Goal: Information Seeking & Learning: Learn about a topic

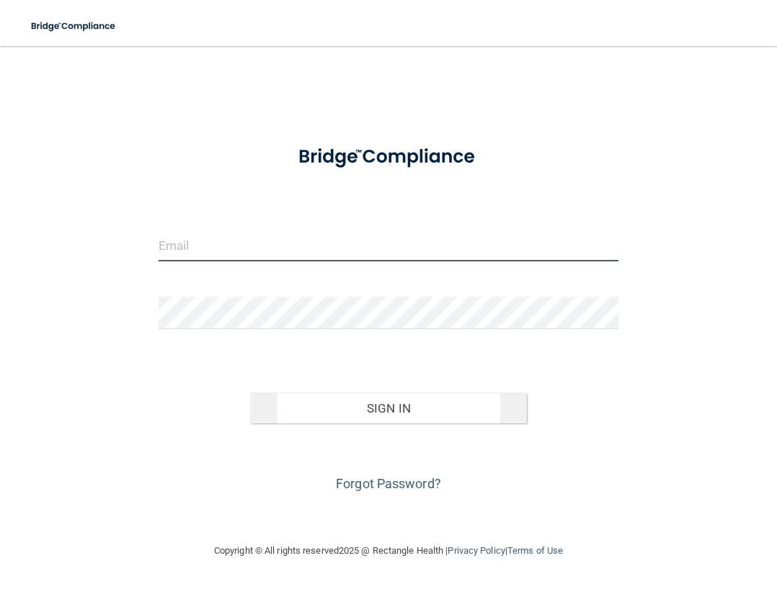
type input "[PERSON_NAME][EMAIL_ADDRESS][DOMAIN_NAME]"
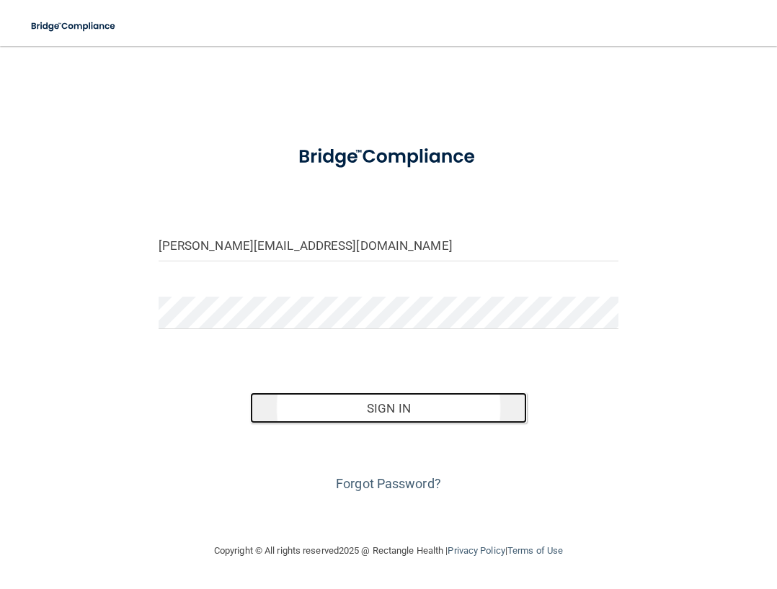
drag, startPoint x: 395, startPoint y: 406, endPoint x: 368, endPoint y: 407, distance: 26.7
click at [395, 408] on button "Sign In" at bounding box center [388, 409] width 276 height 32
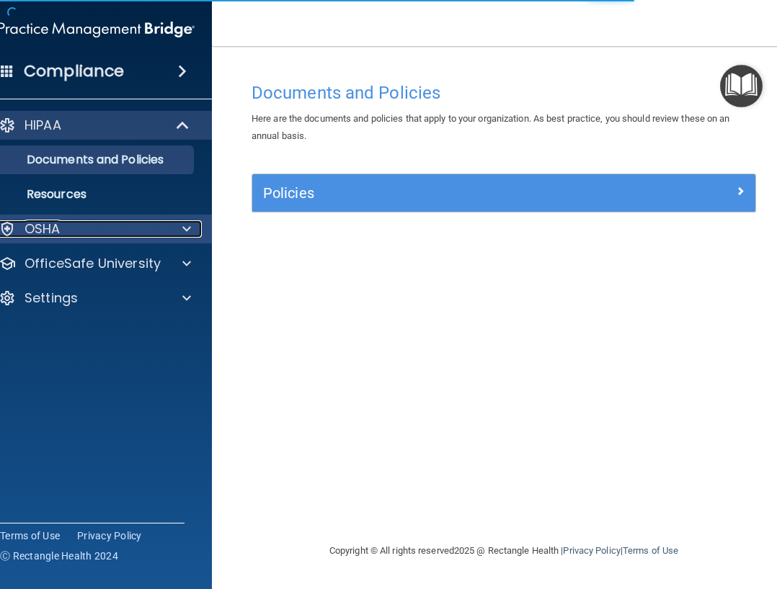
click at [55, 229] on p "OSHA" at bounding box center [42, 228] width 36 height 17
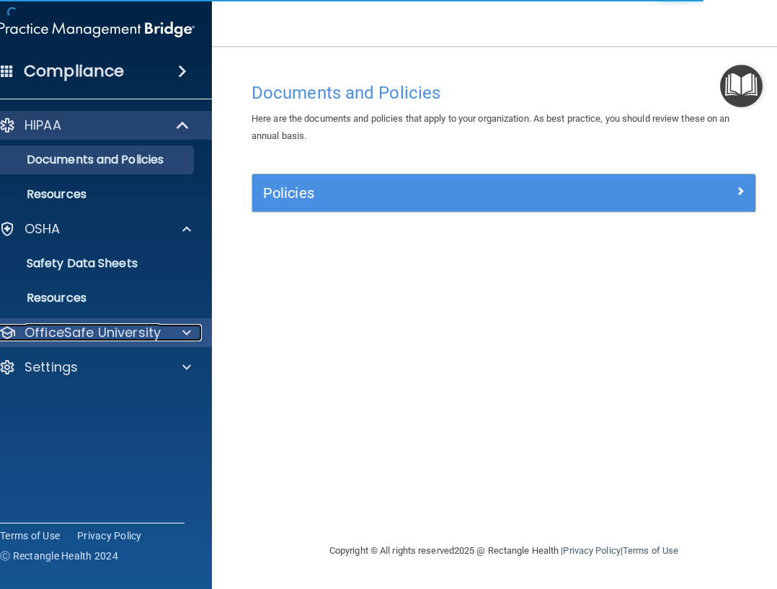
click at [86, 338] on p "OfficeSafe University" at bounding box center [92, 332] width 136 height 17
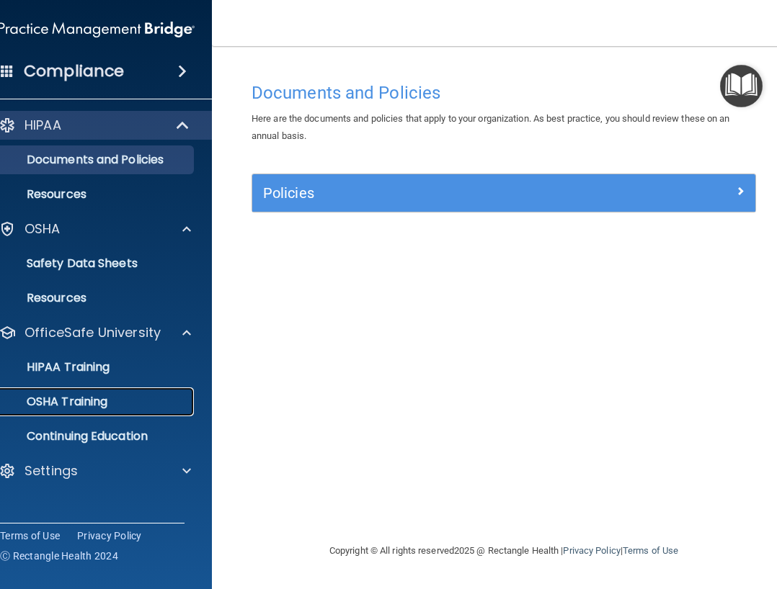
click at [79, 395] on p "OSHA Training" at bounding box center [49, 402] width 117 height 14
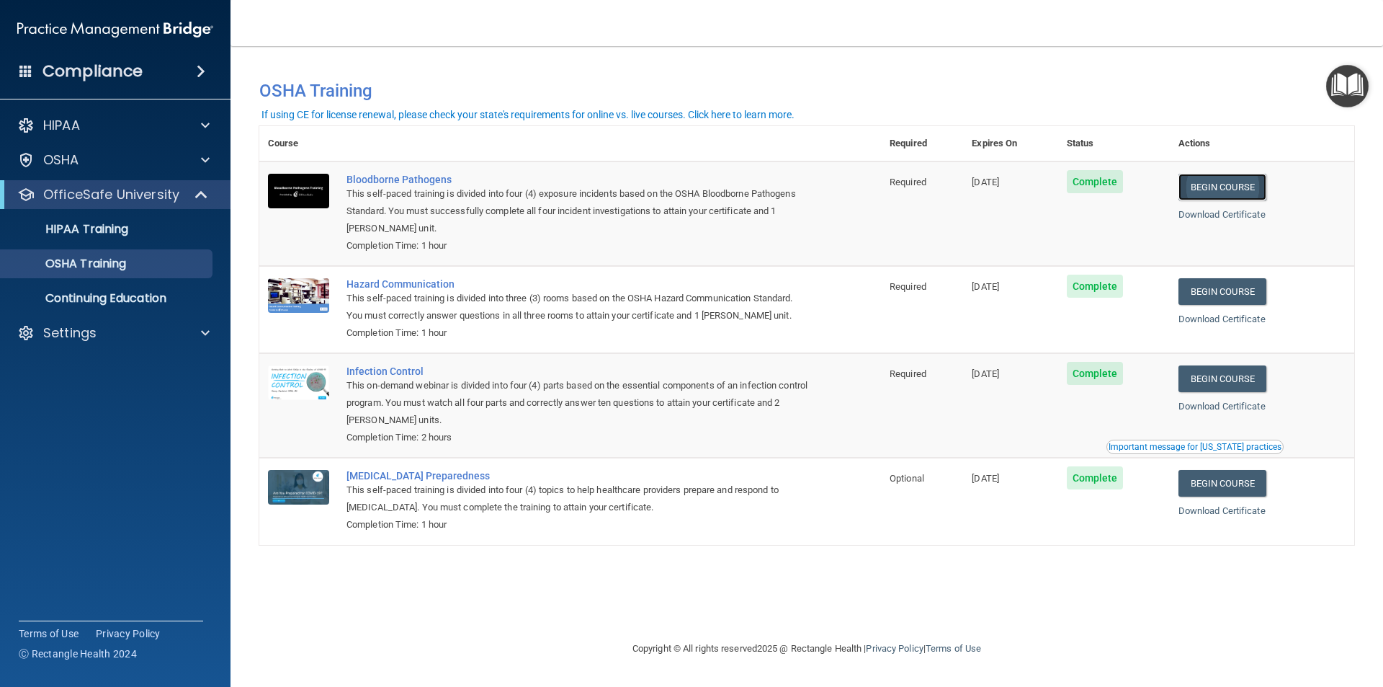
click at [776, 184] on link "Begin Course" at bounding box center [1223, 187] width 88 height 27
click at [391, 180] on div "Bloodborne Pathogens" at bounding box center [578, 180] width 463 height 12
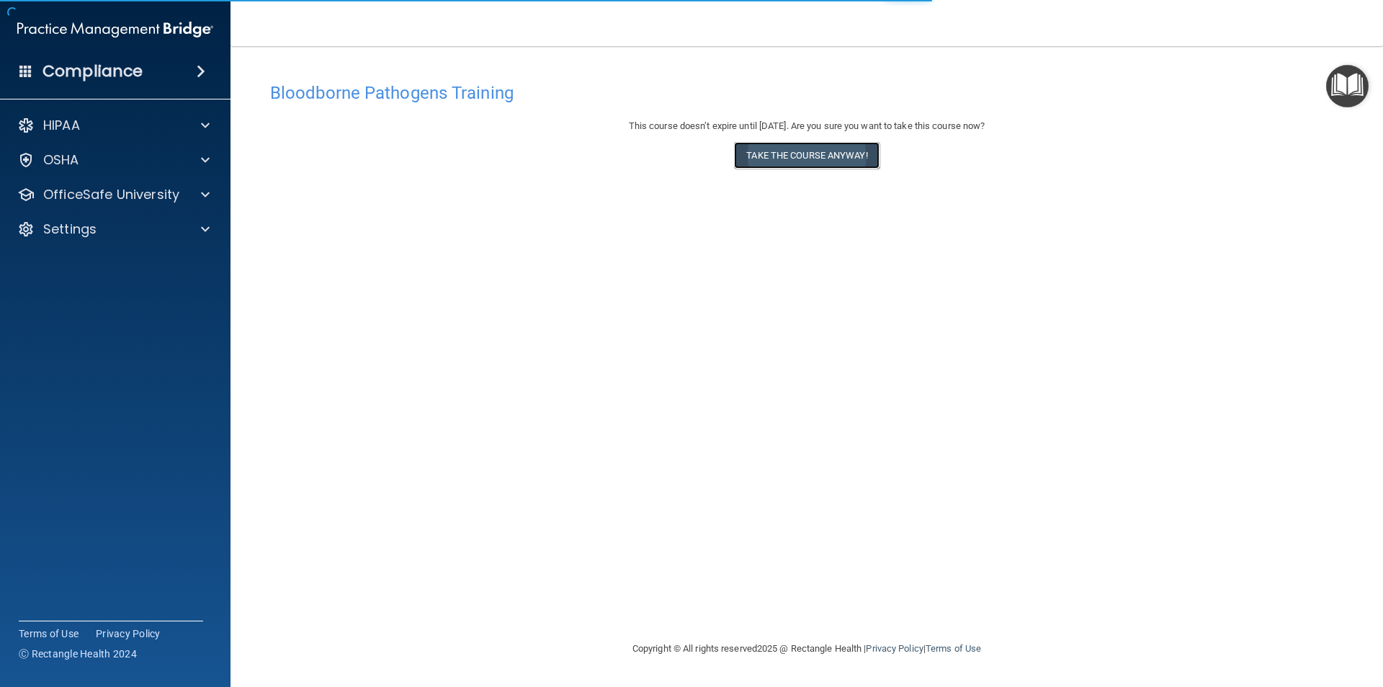
click at [792, 156] on button "Take the course anyway!" at bounding box center [806, 155] width 145 height 27
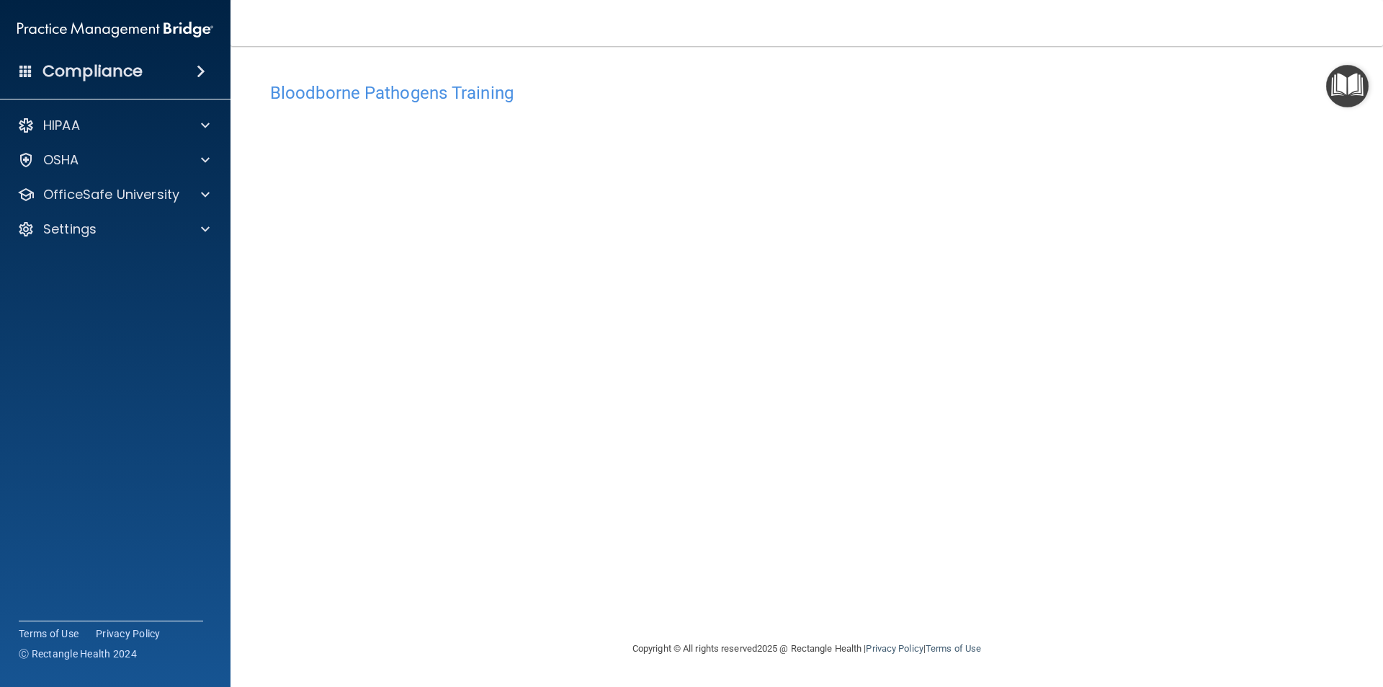
click at [329, 87] on h4 "Bloodborne Pathogens Training" at bounding box center [806, 93] width 1073 height 19
click at [1350, 78] on img "Open Resource Center" at bounding box center [1347, 86] width 43 height 43
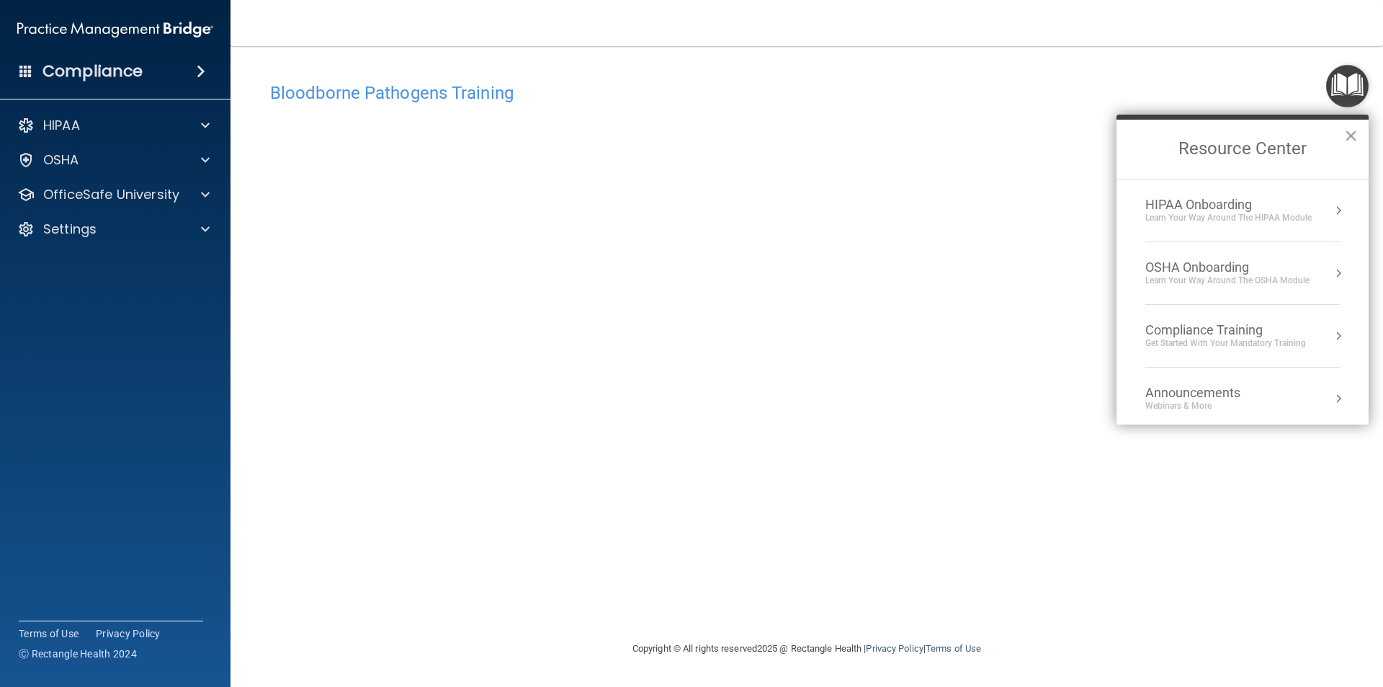
click at [1359, 134] on h2 "Resource Center" at bounding box center [1243, 149] width 252 height 59
click at [1347, 135] on button "×" at bounding box center [1351, 135] width 14 height 23
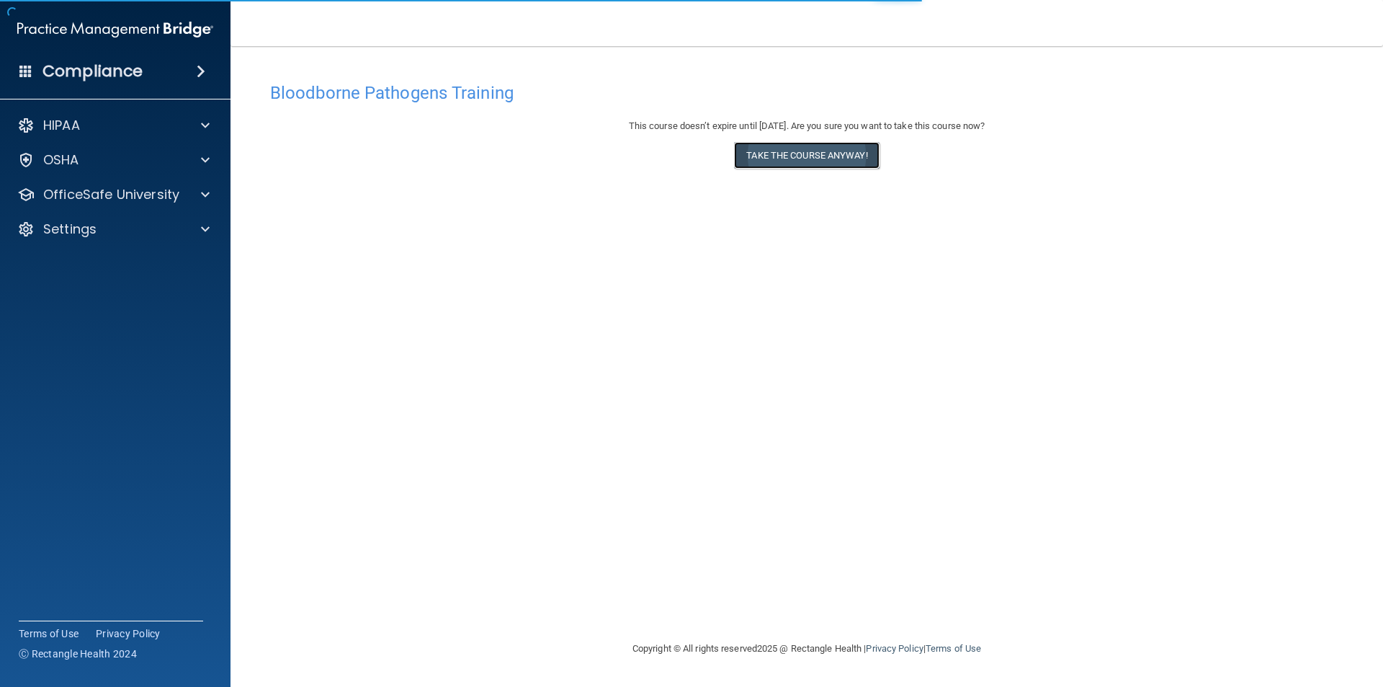
click at [785, 156] on button "Take the course anyway!" at bounding box center [806, 155] width 145 height 27
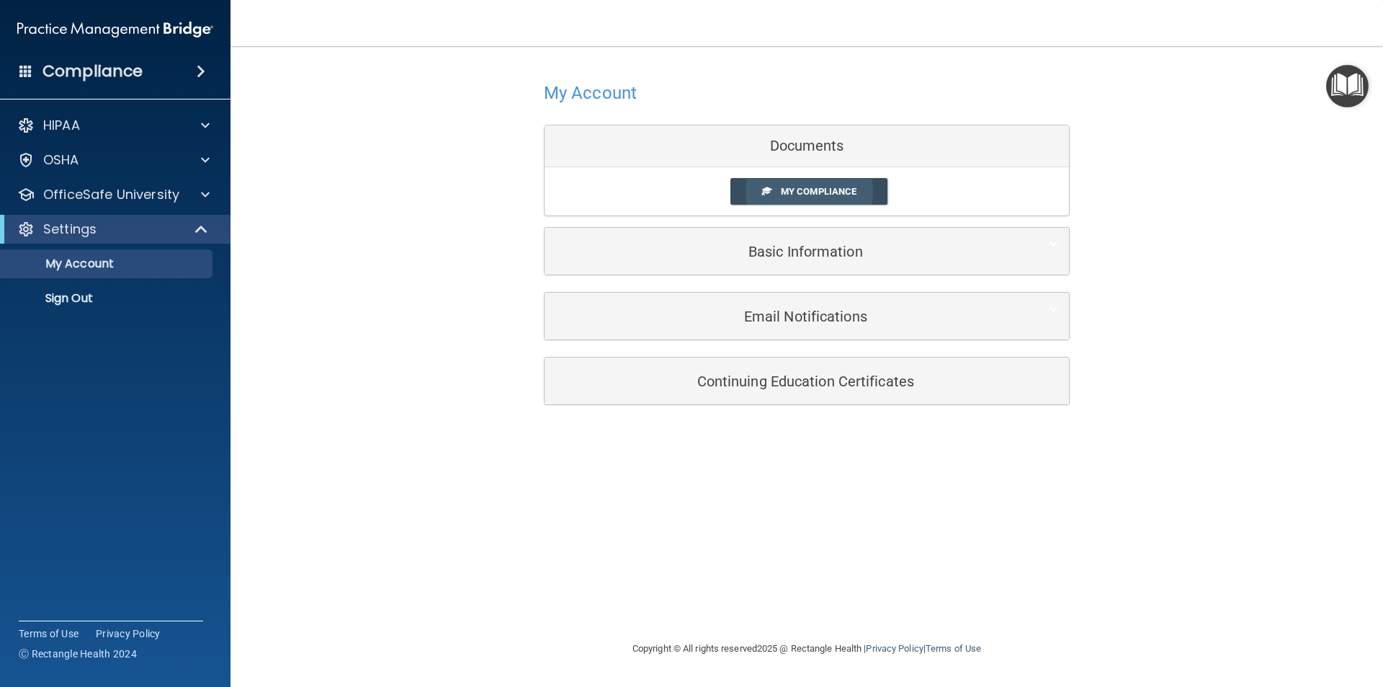
click at [826, 187] on span "My Compliance" at bounding box center [819, 191] width 76 height 11
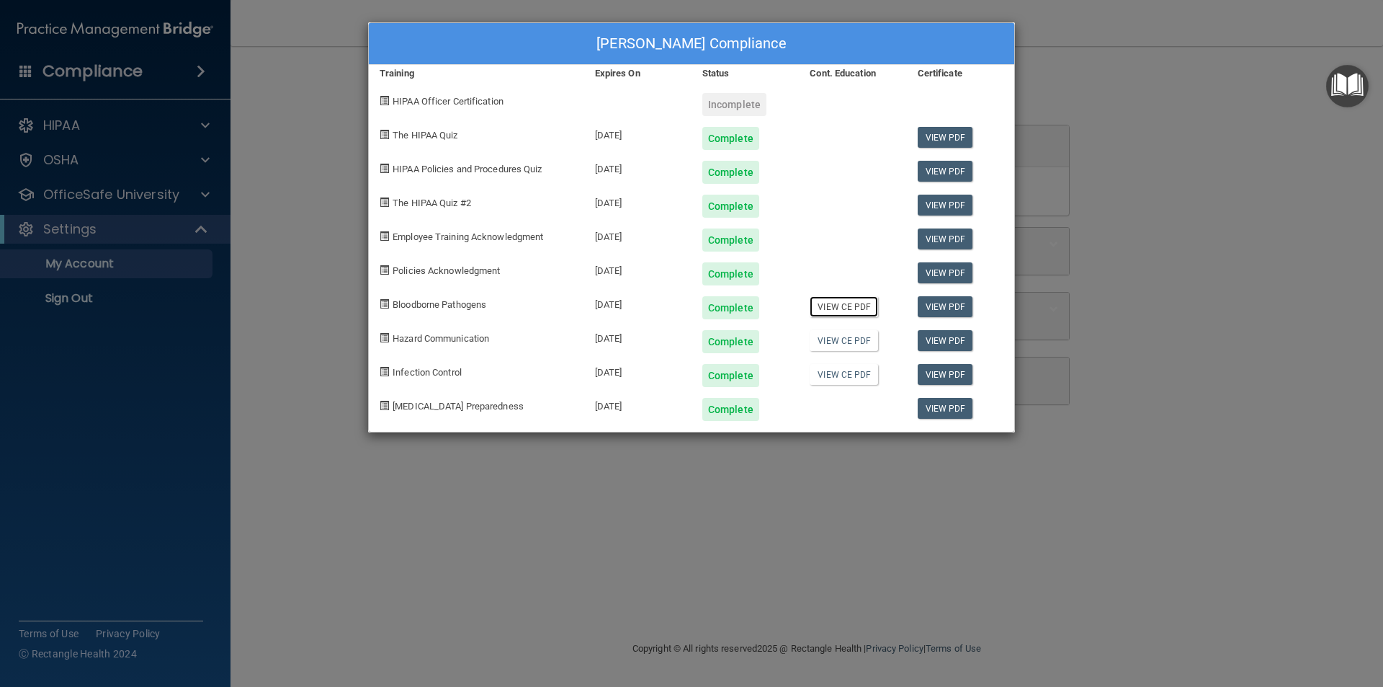
click at [836, 303] on link "View CE PDF" at bounding box center [844, 306] width 68 height 21
click at [947, 303] on link "View PDF" at bounding box center [945, 306] width 55 height 21
click at [437, 339] on span "Hazard Communication" at bounding box center [441, 338] width 97 height 11
drag, startPoint x: 81, startPoint y: 224, endPoint x: 162, endPoint y: 156, distance: 105.8
click at [82, 224] on div "Lisa Russell's Compliance Training Expires On Status Cont. Education Certificat…" at bounding box center [691, 343] width 1383 height 687
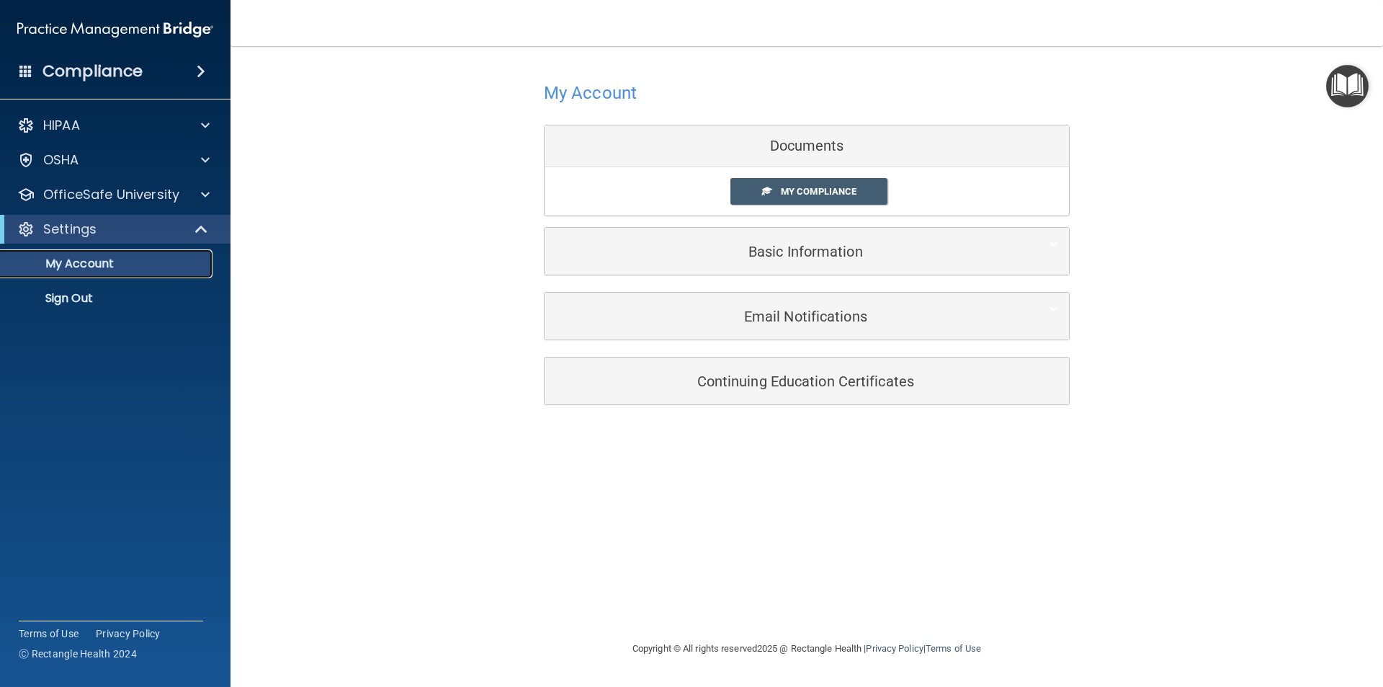
click at [80, 264] on p "My Account" at bounding box center [107, 263] width 197 height 14
click at [114, 161] on div "OSHA" at bounding box center [95, 159] width 179 height 17
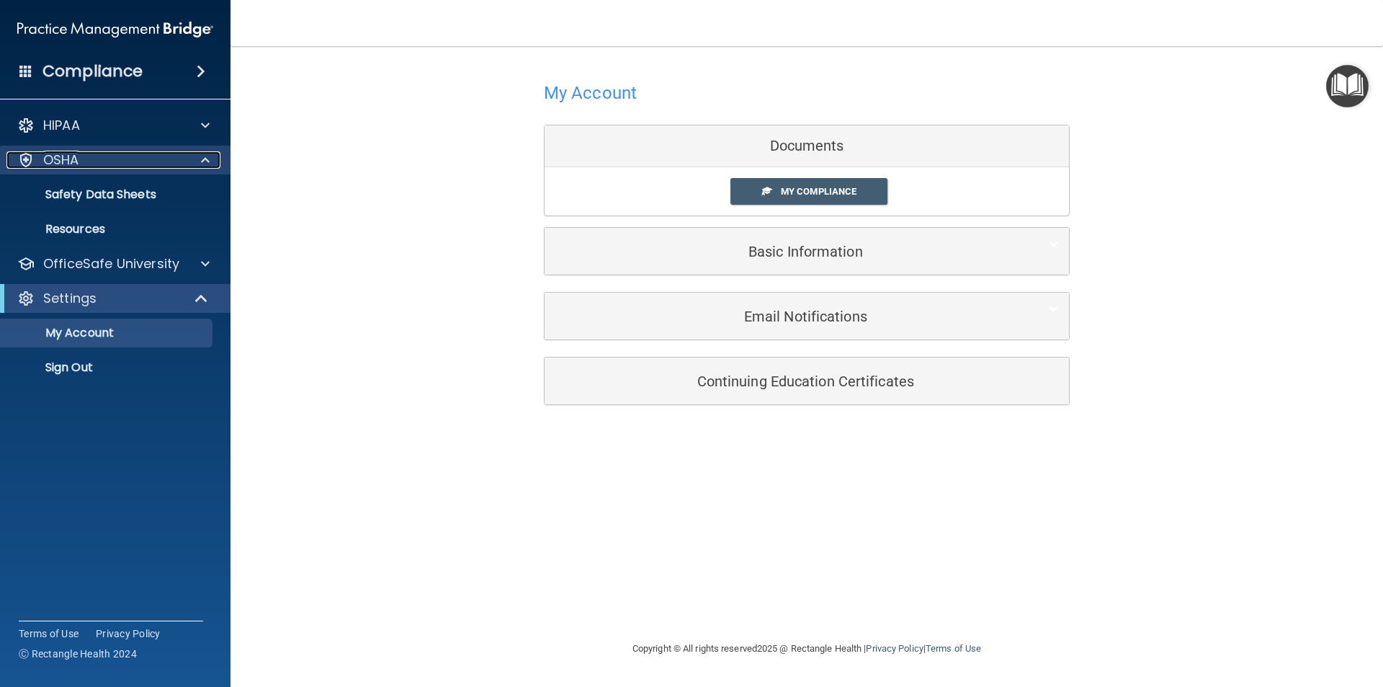
click at [114, 161] on div "OSHA" at bounding box center [95, 159] width 179 height 17
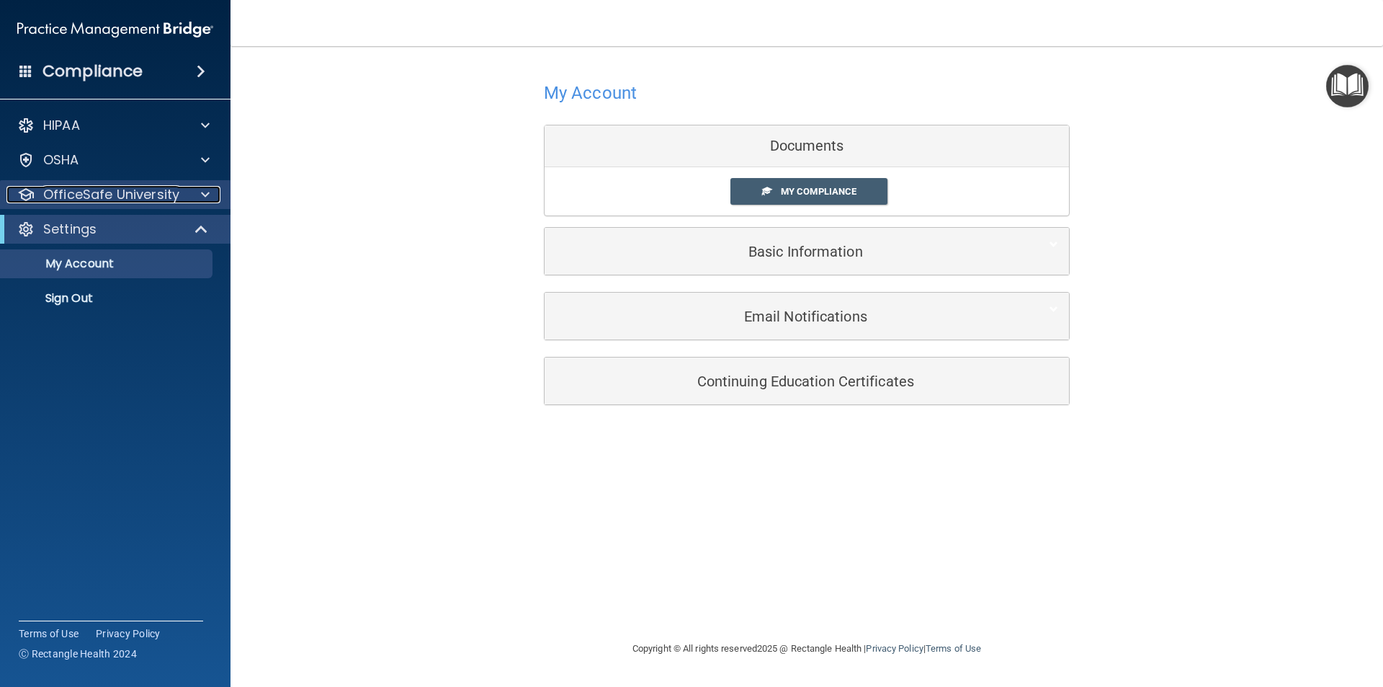
click at [116, 192] on p "OfficeSafe University" at bounding box center [111, 194] width 136 height 17
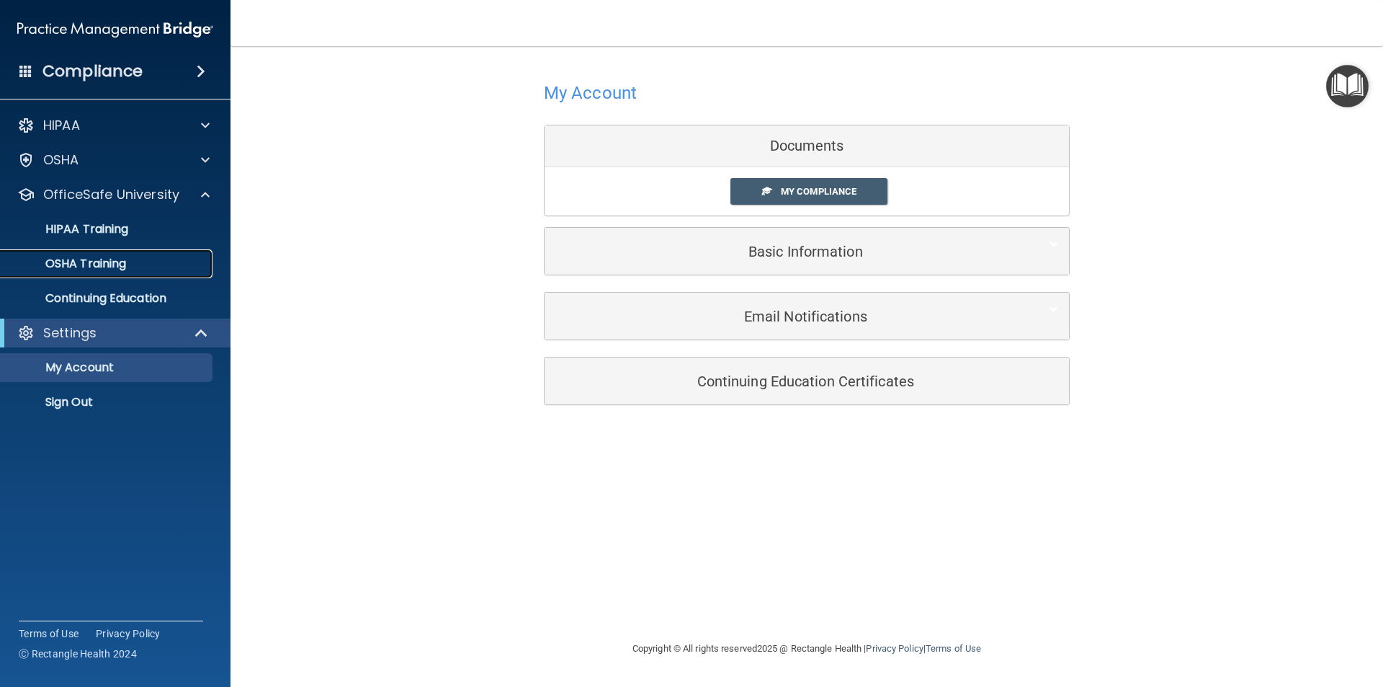
click at [104, 259] on p "OSHA Training" at bounding box center [67, 263] width 117 height 14
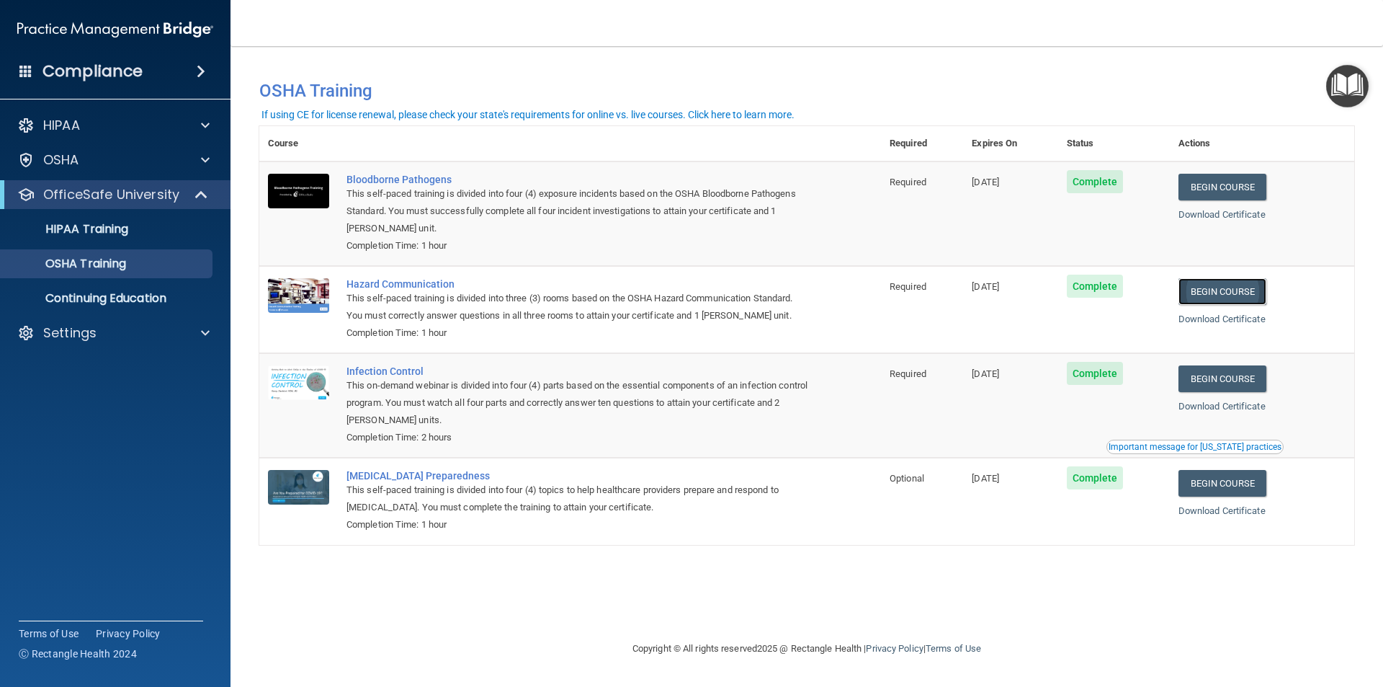
click at [1234, 289] on link "Begin Course" at bounding box center [1223, 291] width 88 height 27
click at [153, 197] on p "OfficeSafe University" at bounding box center [111, 194] width 136 height 17
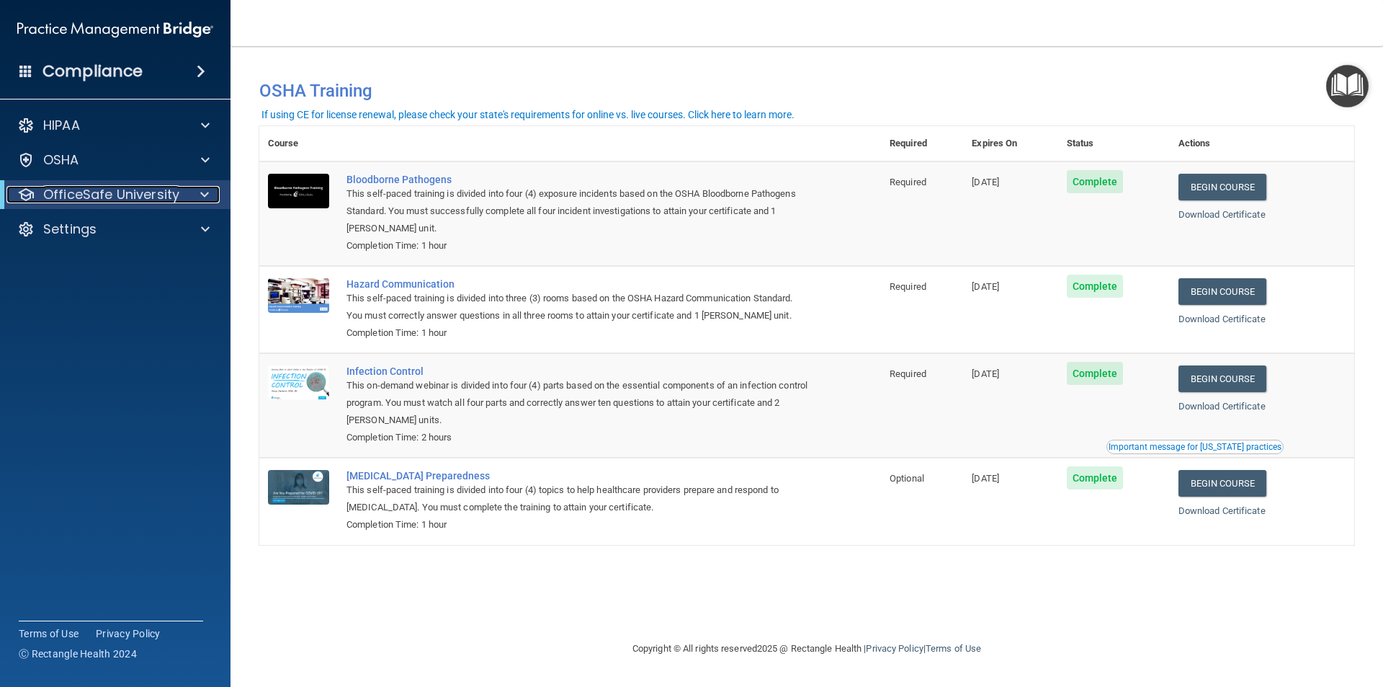
click at [148, 196] on p "OfficeSafe University" at bounding box center [111, 194] width 136 height 17
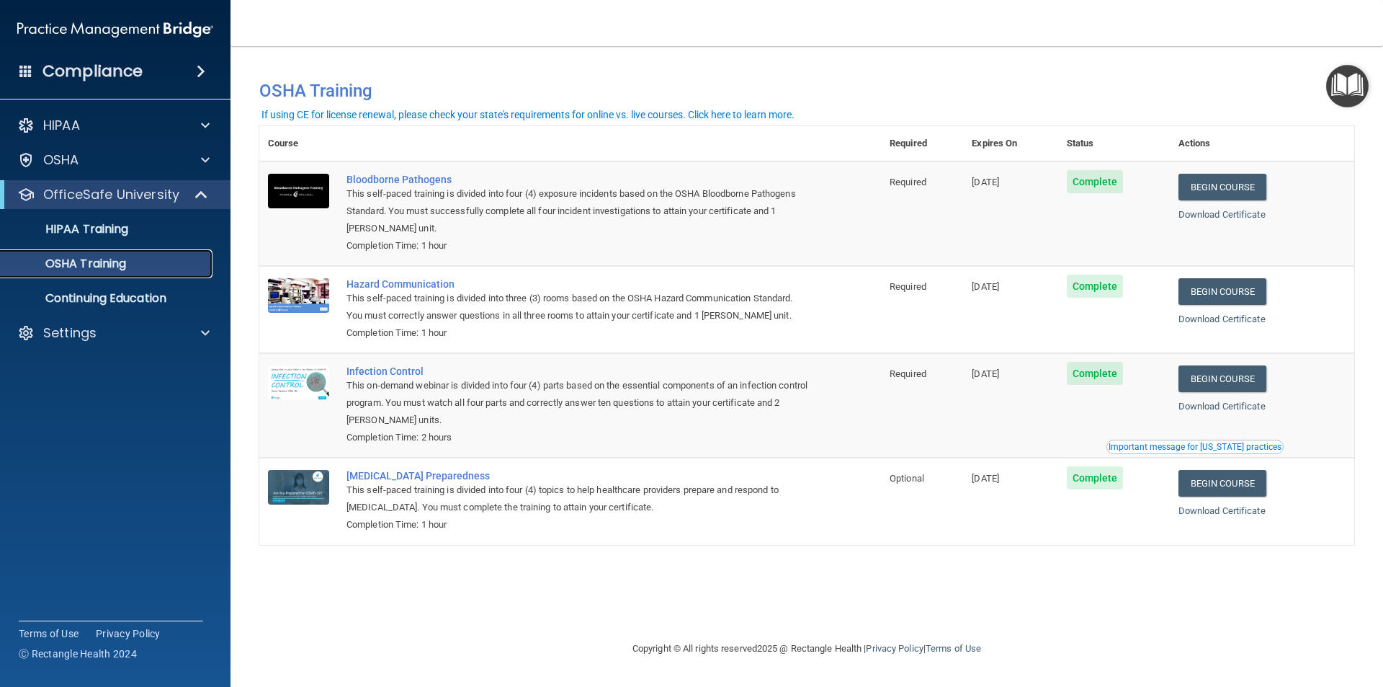
click at [99, 260] on p "OSHA Training" at bounding box center [67, 263] width 117 height 14
click at [104, 264] on p "OSHA Training" at bounding box center [67, 263] width 117 height 14
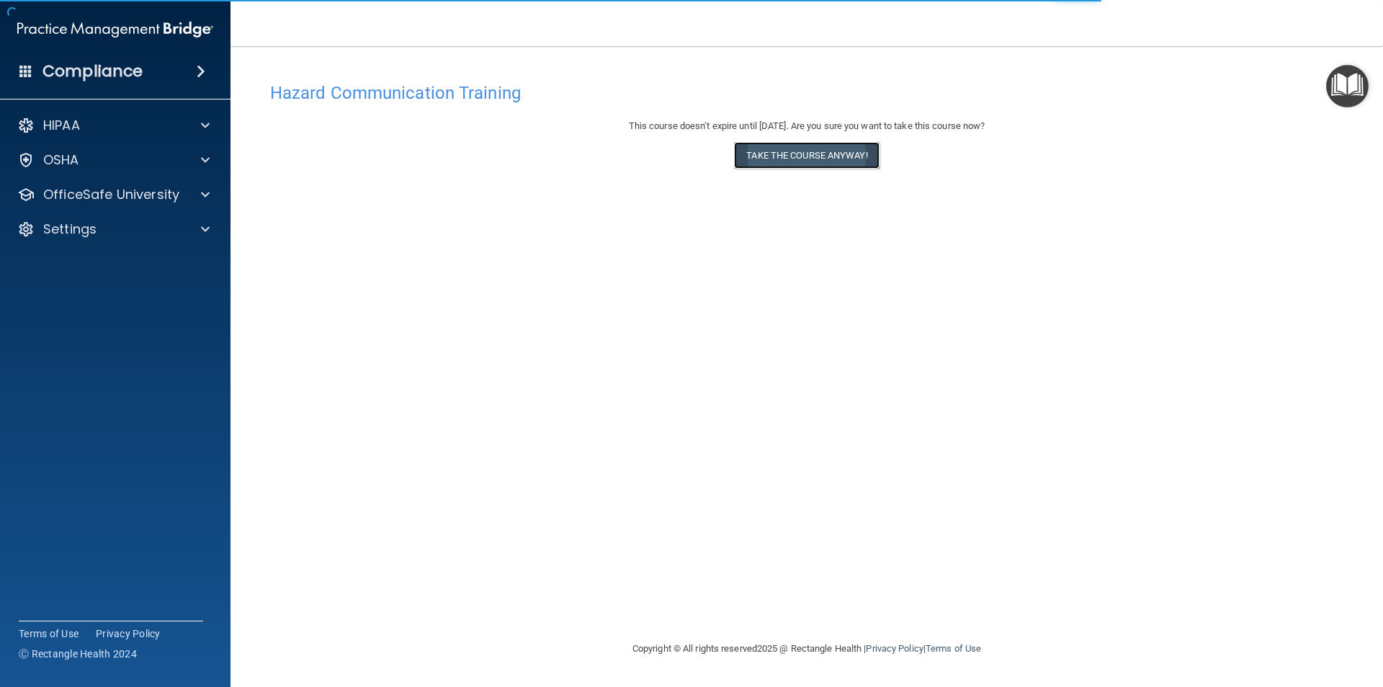
click at [781, 156] on button "Take the course anyway!" at bounding box center [806, 155] width 145 height 27
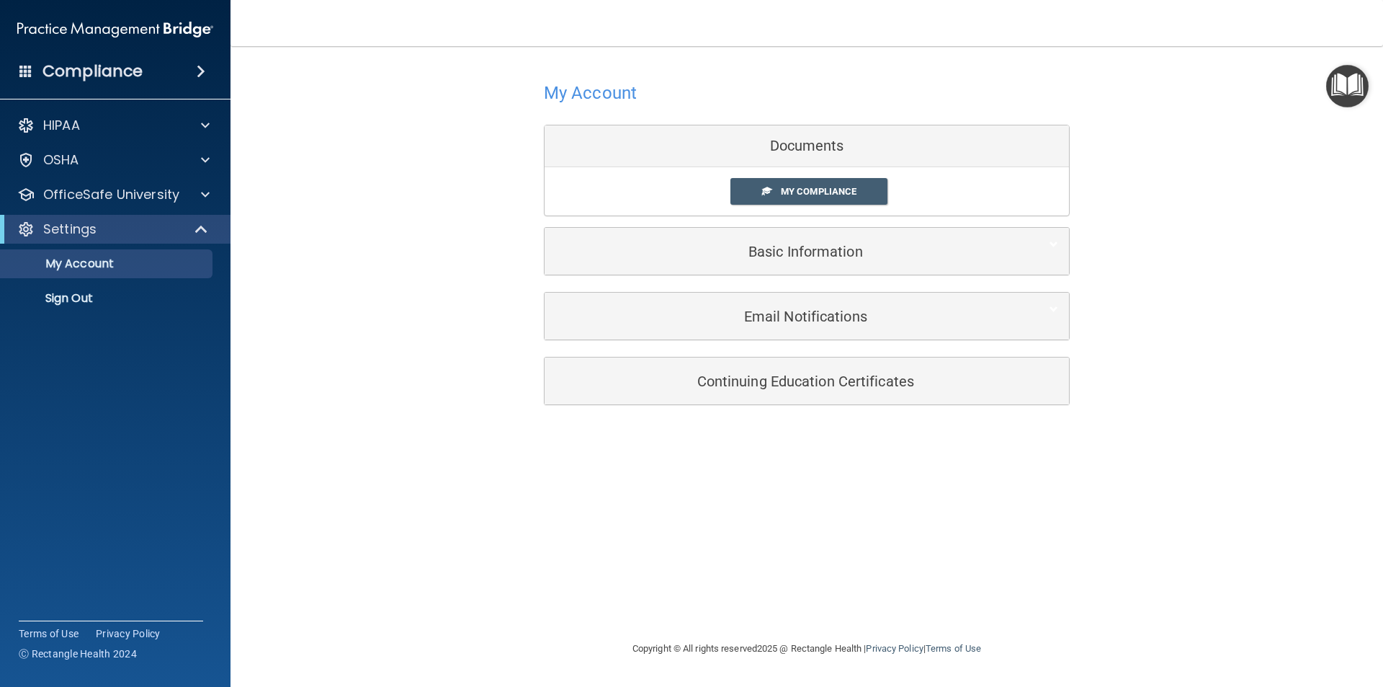
click at [783, 147] on div "Documents" at bounding box center [807, 146] width 524 height 42
click at [790, 194] on span "My Compliance" at bounding box center [819, 191] width 76 height 11
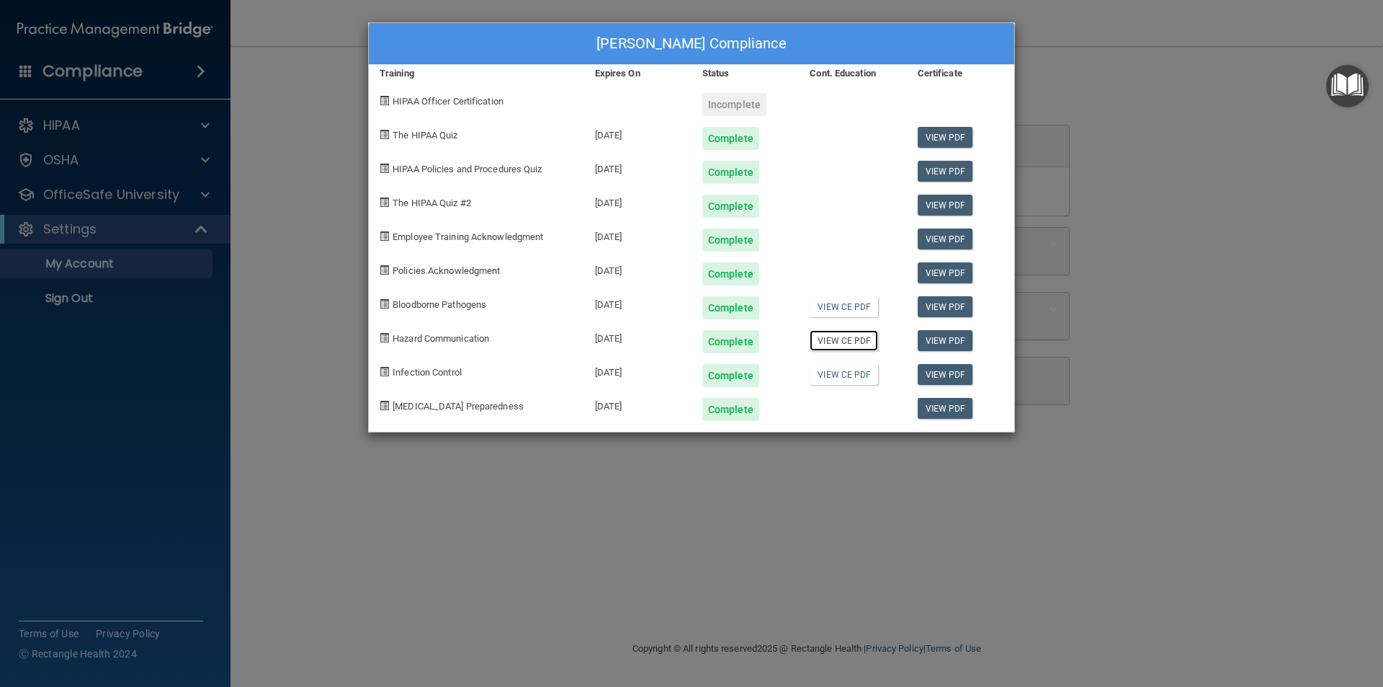
click at [844, 342] on link "View CE PDF" at bounding box center [844, 340] width 68 height 21
click at [949, 341] on link "View PDF" at bounding box center [945, 340] width 55 height 21
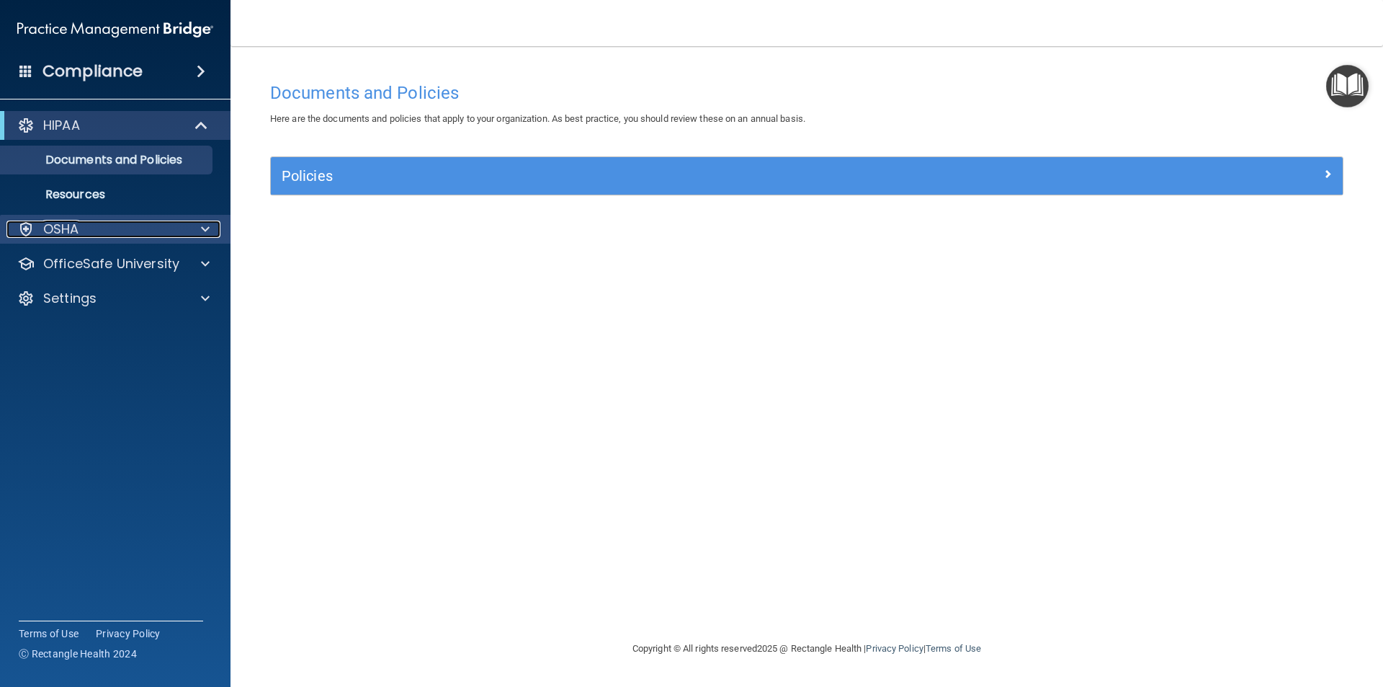
click at [81, 230] on div "OSHA" at bounding box center [95, 228] width 179 height 17
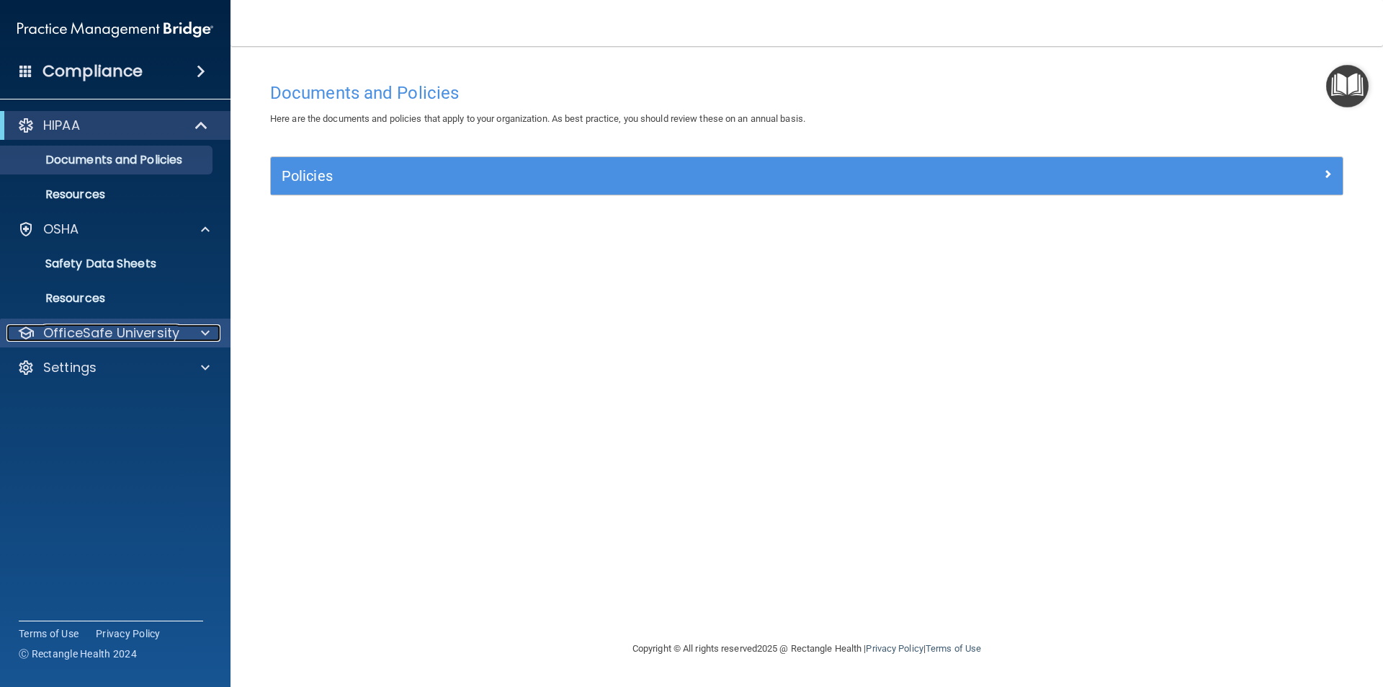
click at [117, 340] on p "OfficeSafe University" at bounding box center [111, 332] width 136 height 17
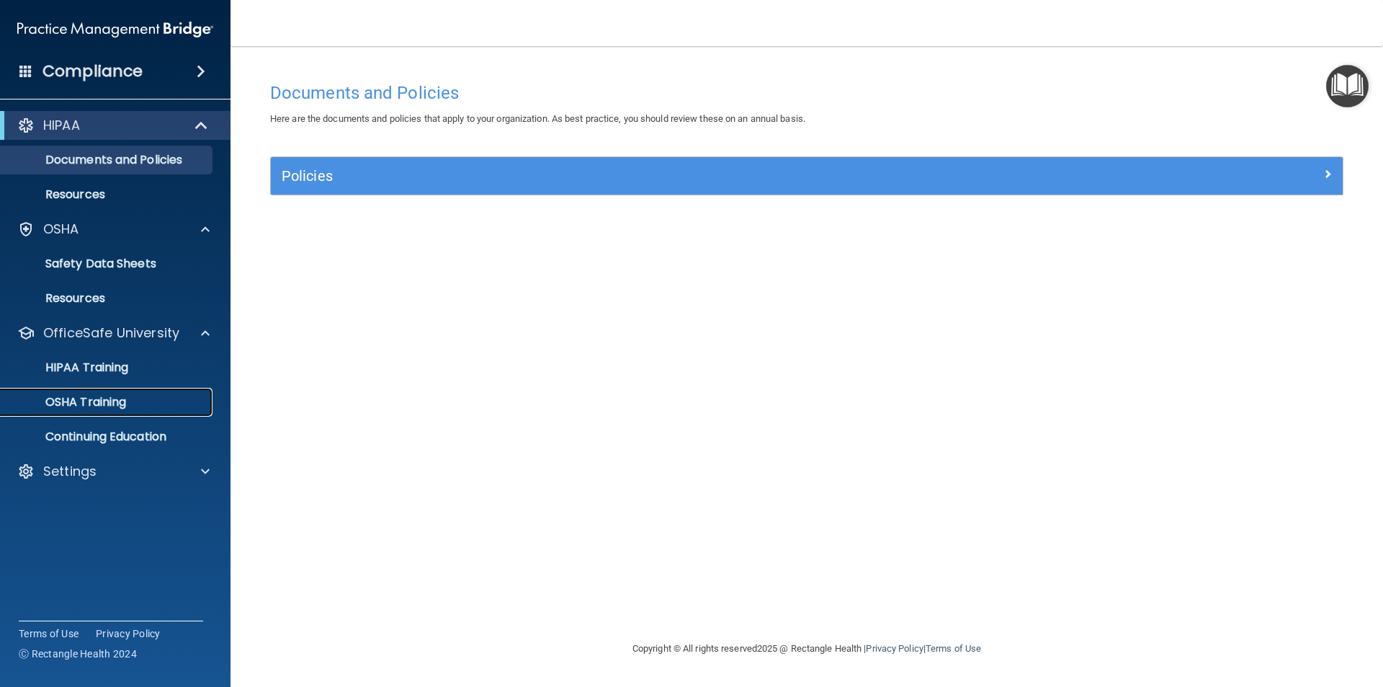
click at [108, 401] on p "OSHA Training" at bounding box center [67, 402] width 117 height 14
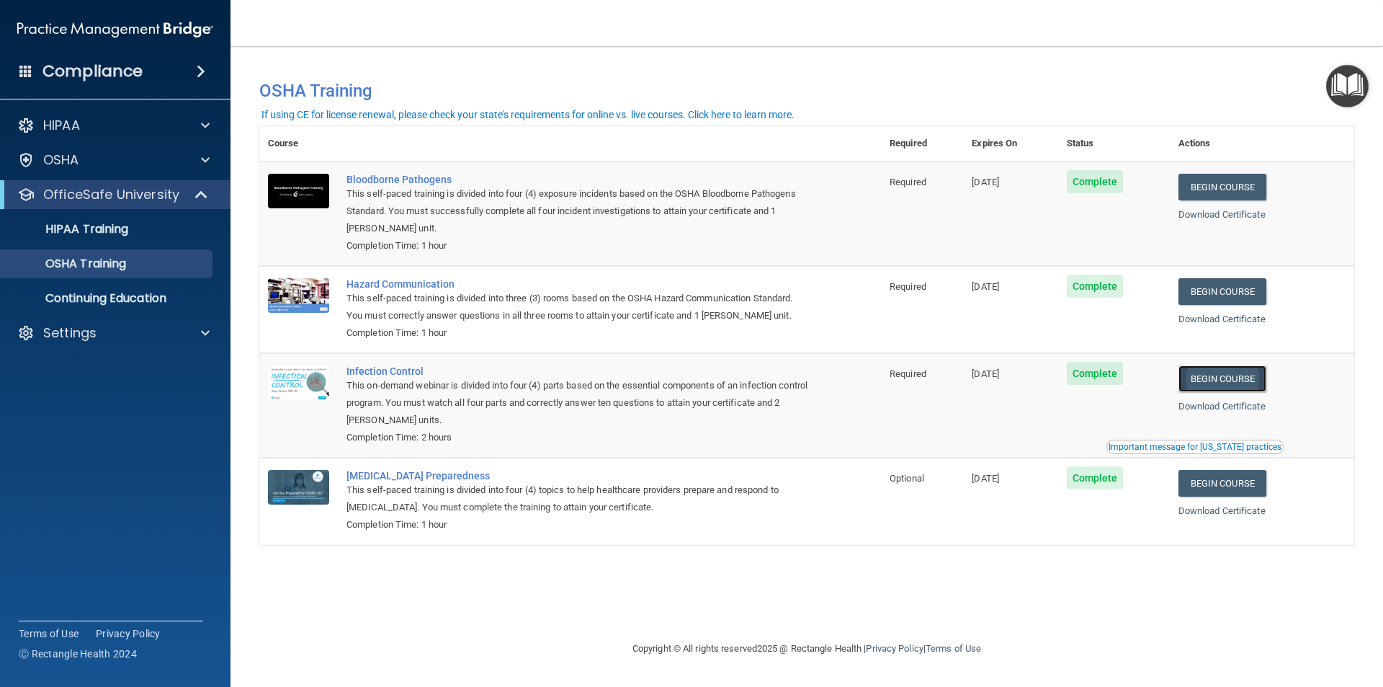
click at [1220, 375] on link "Begin Course" at bounding box center [1223, 378] width 88 height 27
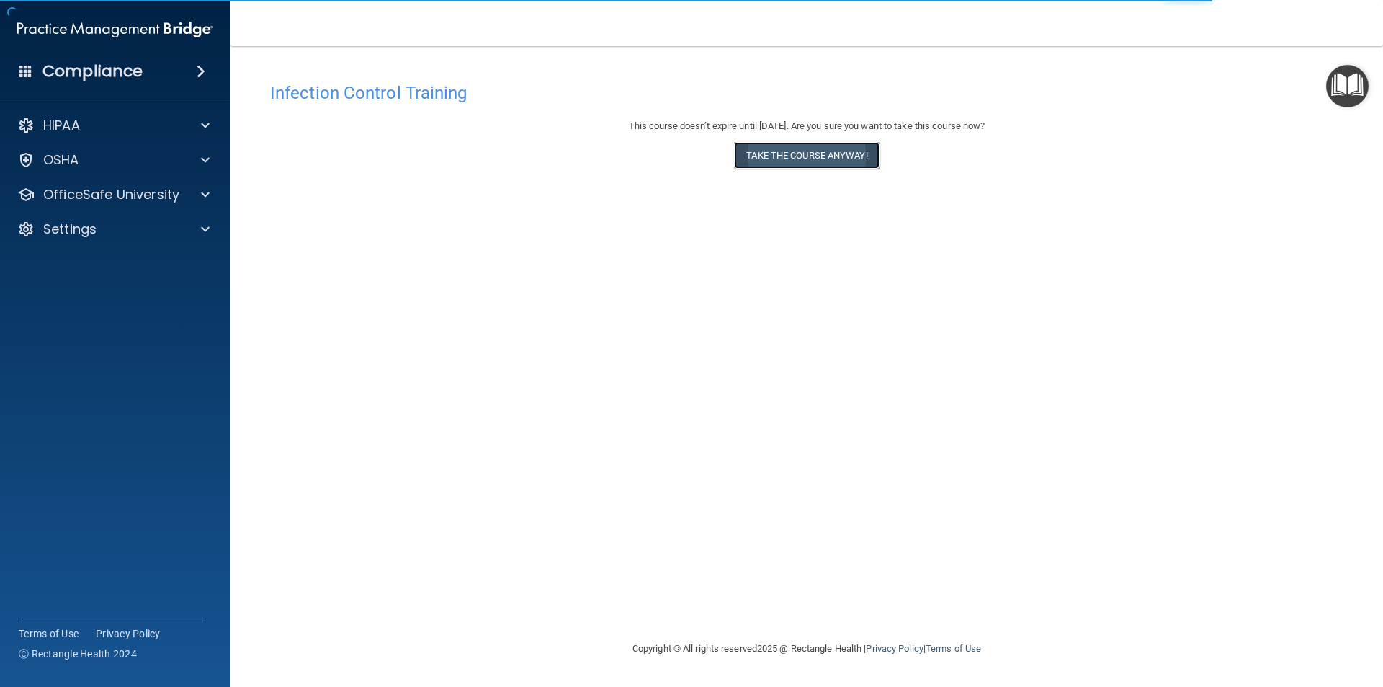
click at [792, 152] on button "Take the course anyway!" at bounding box center [806, 155] width 145 height 27
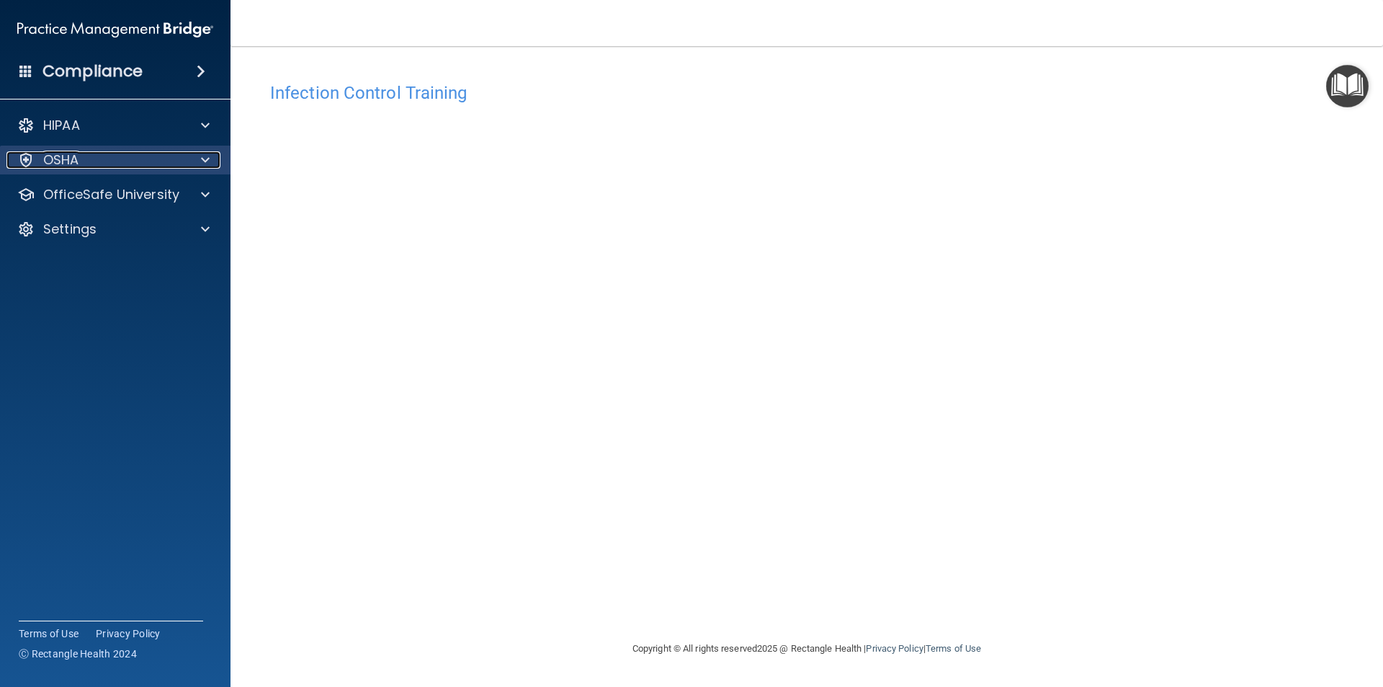
click at [73, 153] on p "OSHA" at bounding box center [61, 159] width 36 height 17
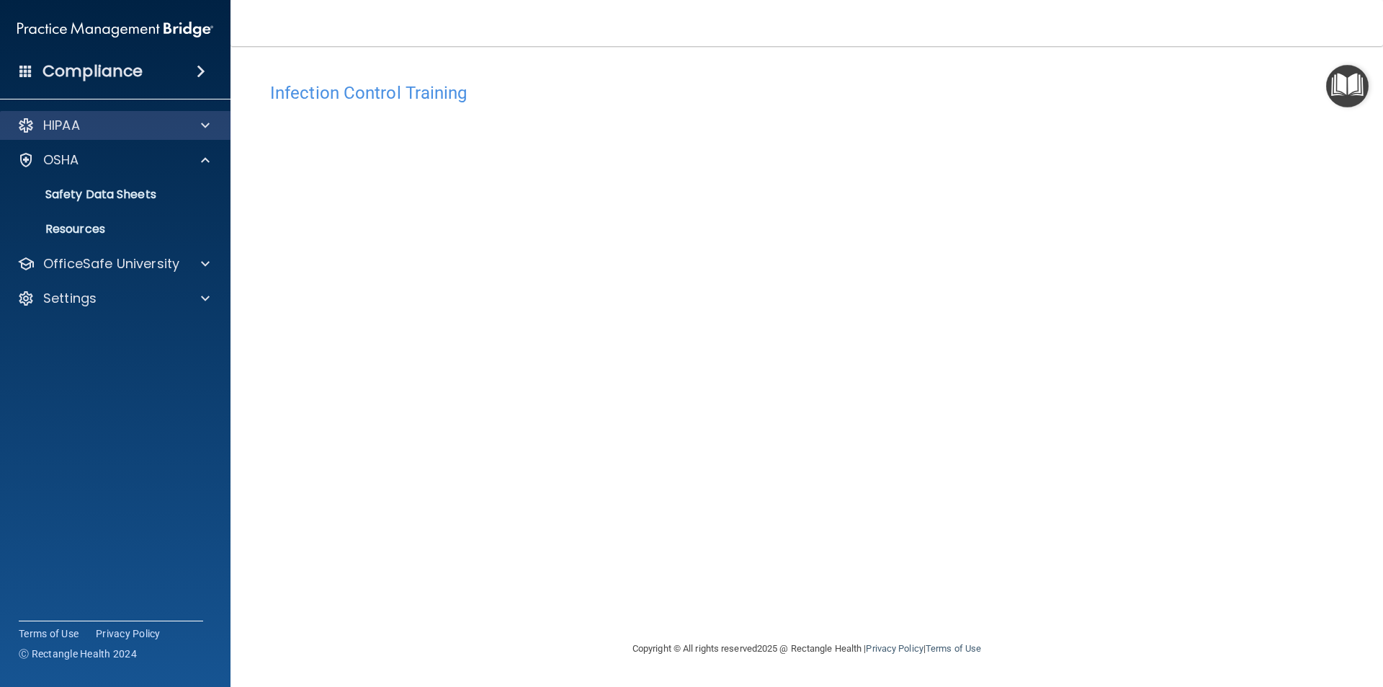
click at [79, 137] on div "HIPAA" at bounding box center [115, 125] width 231 height 29
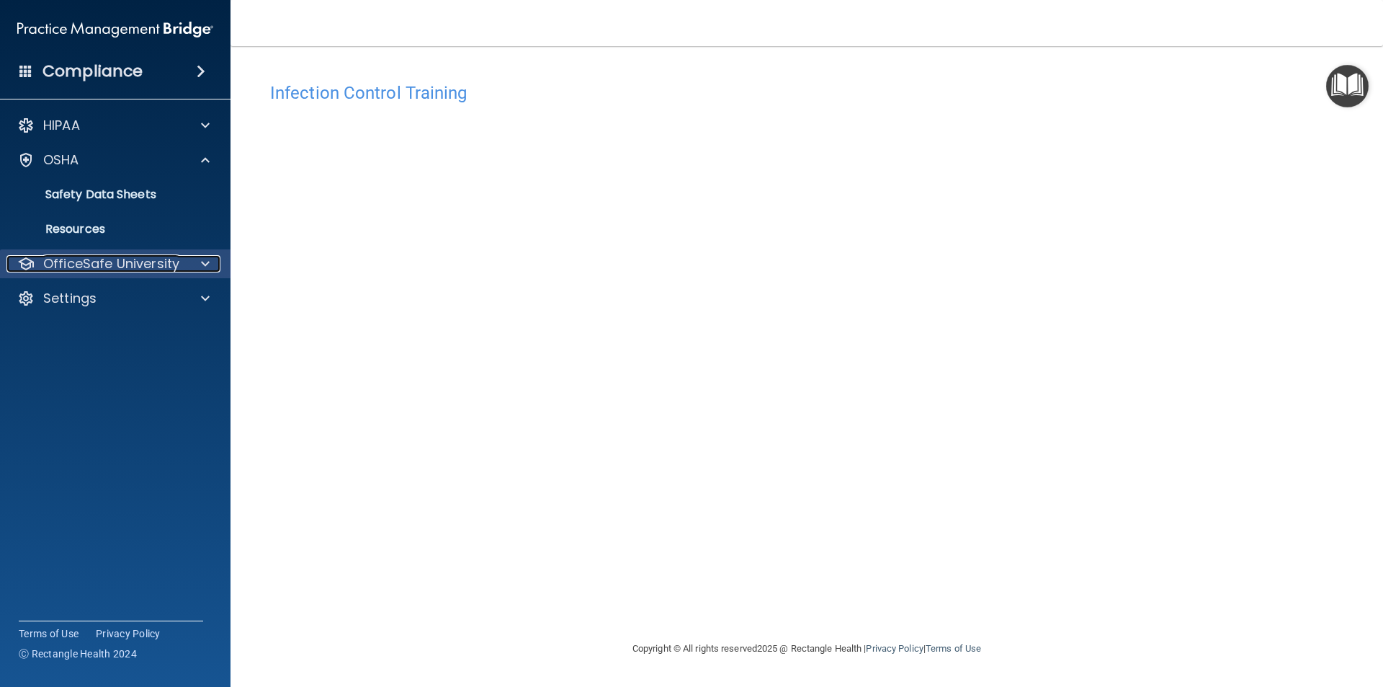
click at [120, 262] on p "OfficeSafe University" at bounding box center [111, 263] width 136 height 17
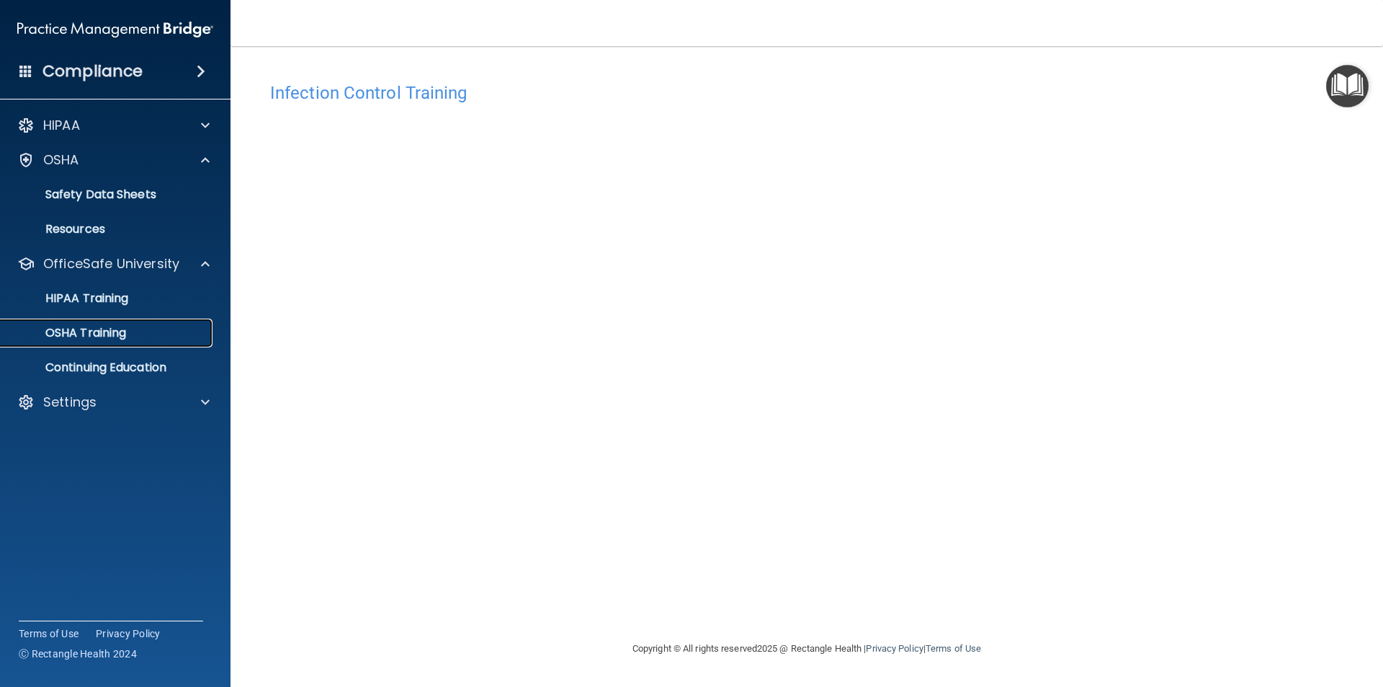
click at [126, 332] on p "OSHA Training" at bounding box center [67, 333] width 117 height 14
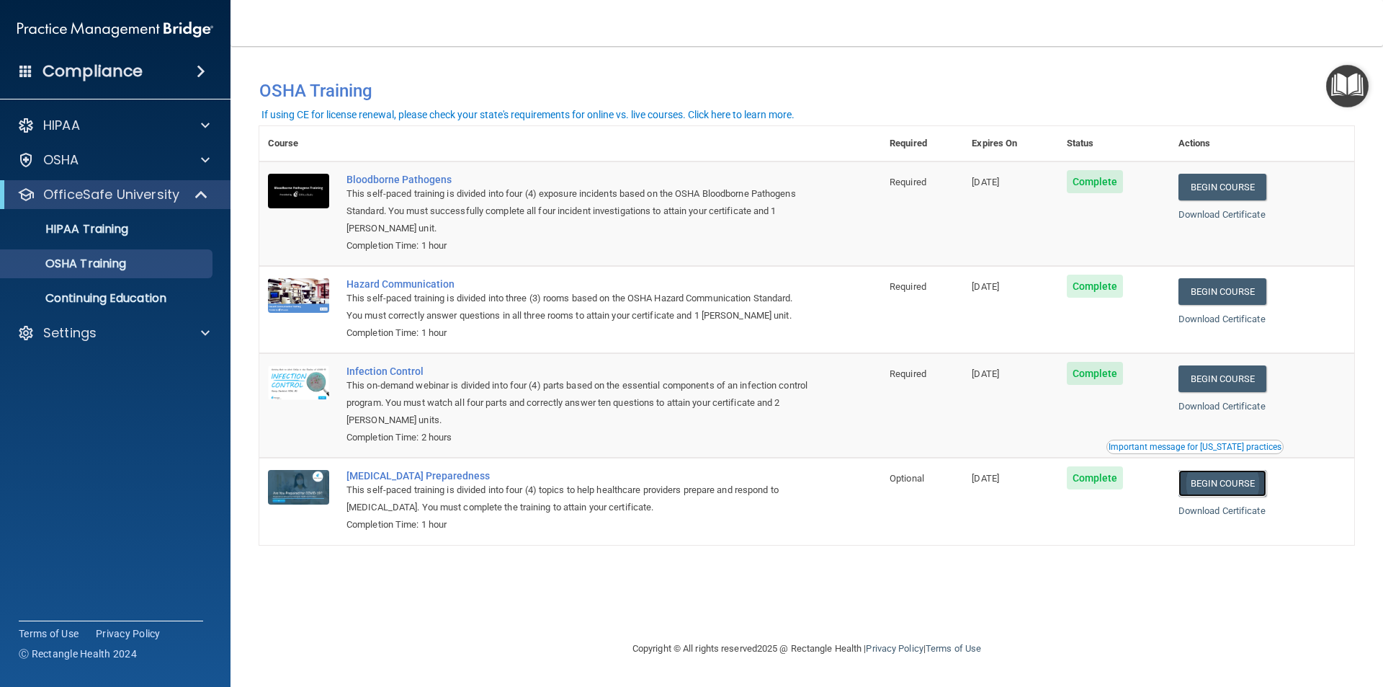
click at [1207, 484] on link "Begin Course" at bounding box center [1223, 483] width 88 height 27
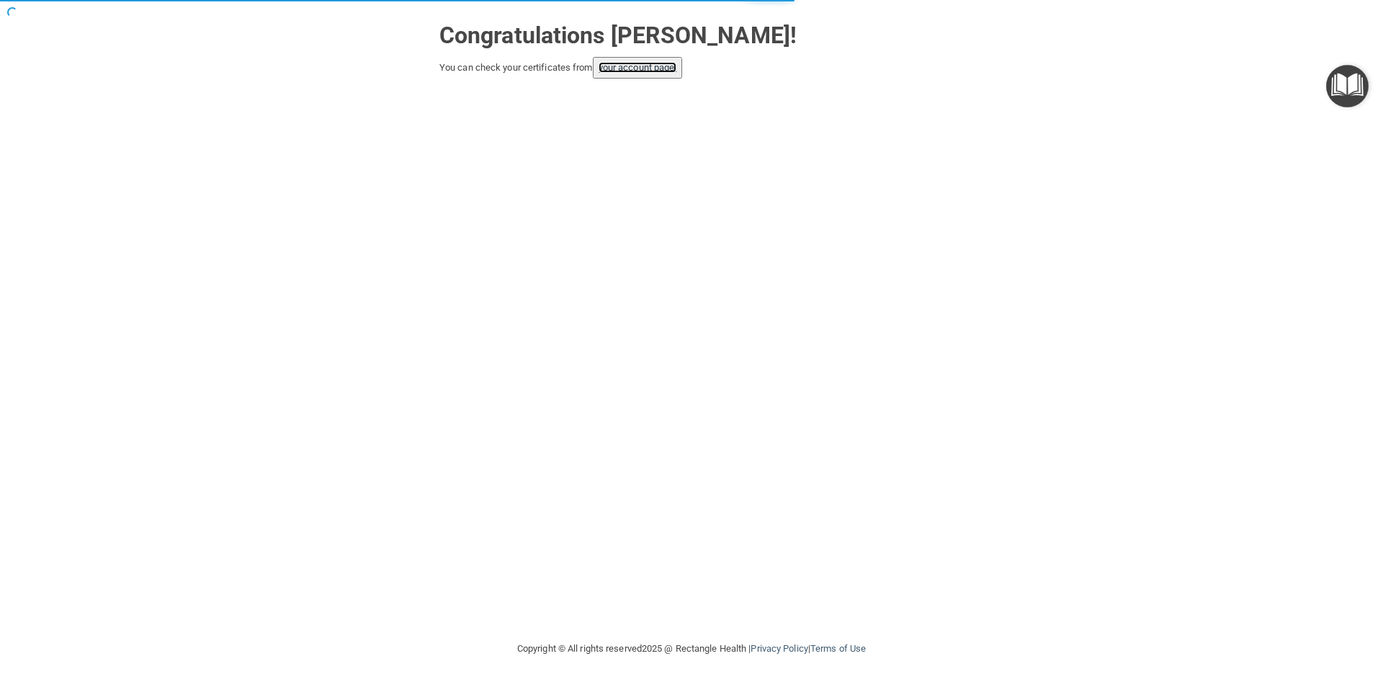
click at [635, 67] on link "your account page!" at bounding box center [638, 67] width 79 height 11
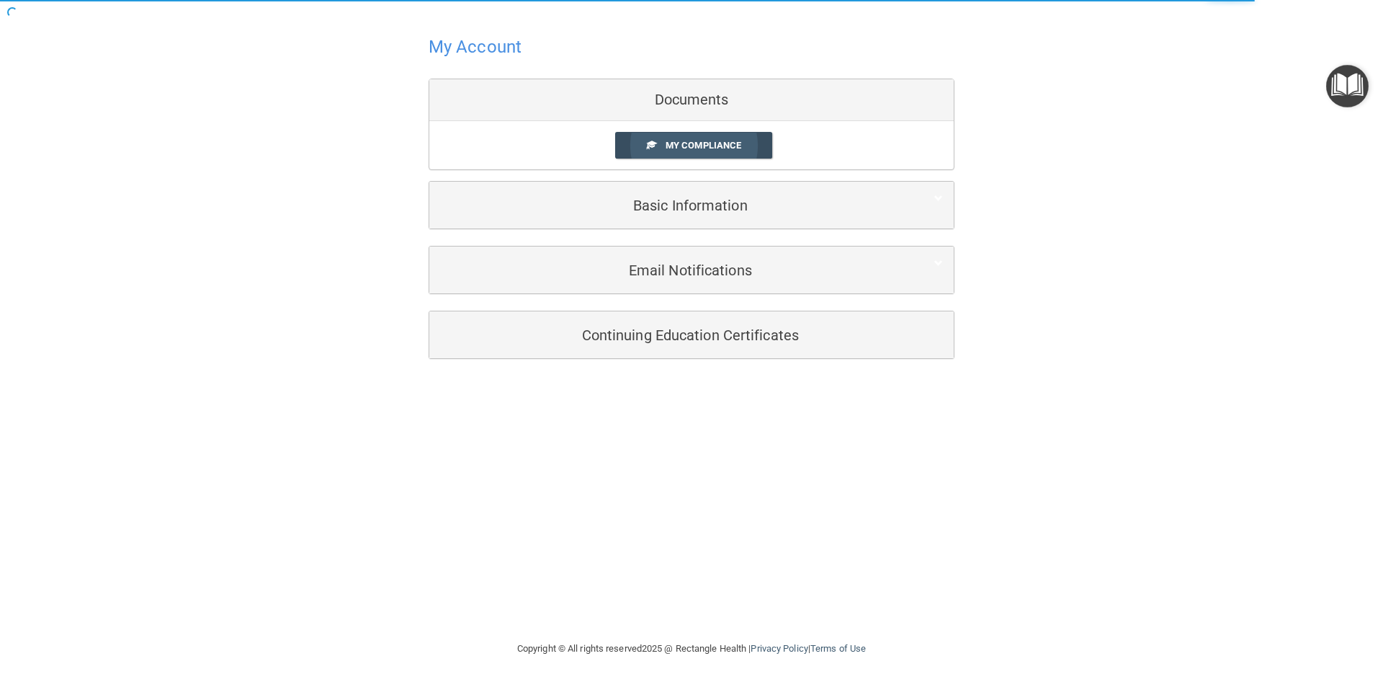
click at [655, 144] on span at bounding box center [651, 144] width 9 height 9
click at [707, 140] on span "My Compliance" at bounding box center [704, 145] width 76 height 11
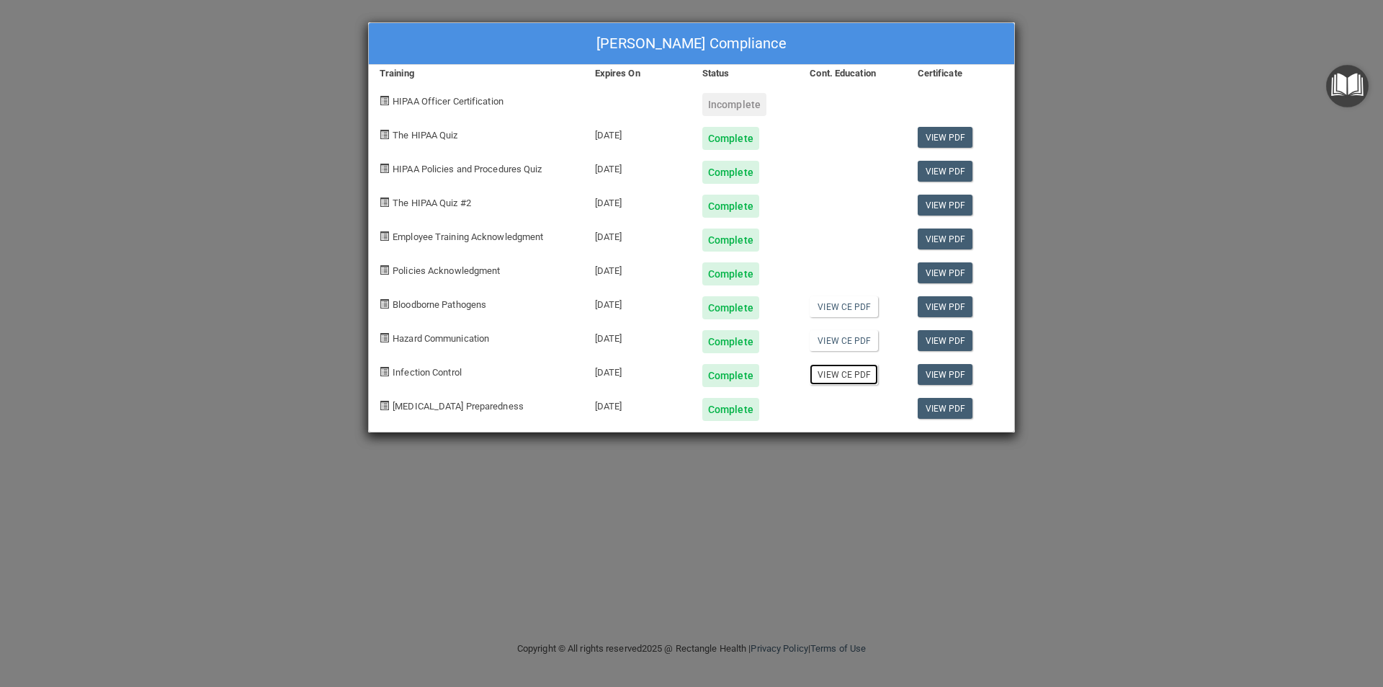
click at [850, 374] on link "View CE PDF" at bounding box center [844, 374] width 68 height 21
click at [935, 374] on link "View PDF" at bounding box center [945, 374] width 55 height 21
click at [505, 406] on div "[MEDICAL_DATA] Preparedness" at bounding box center [476, 404] width 215 height 34
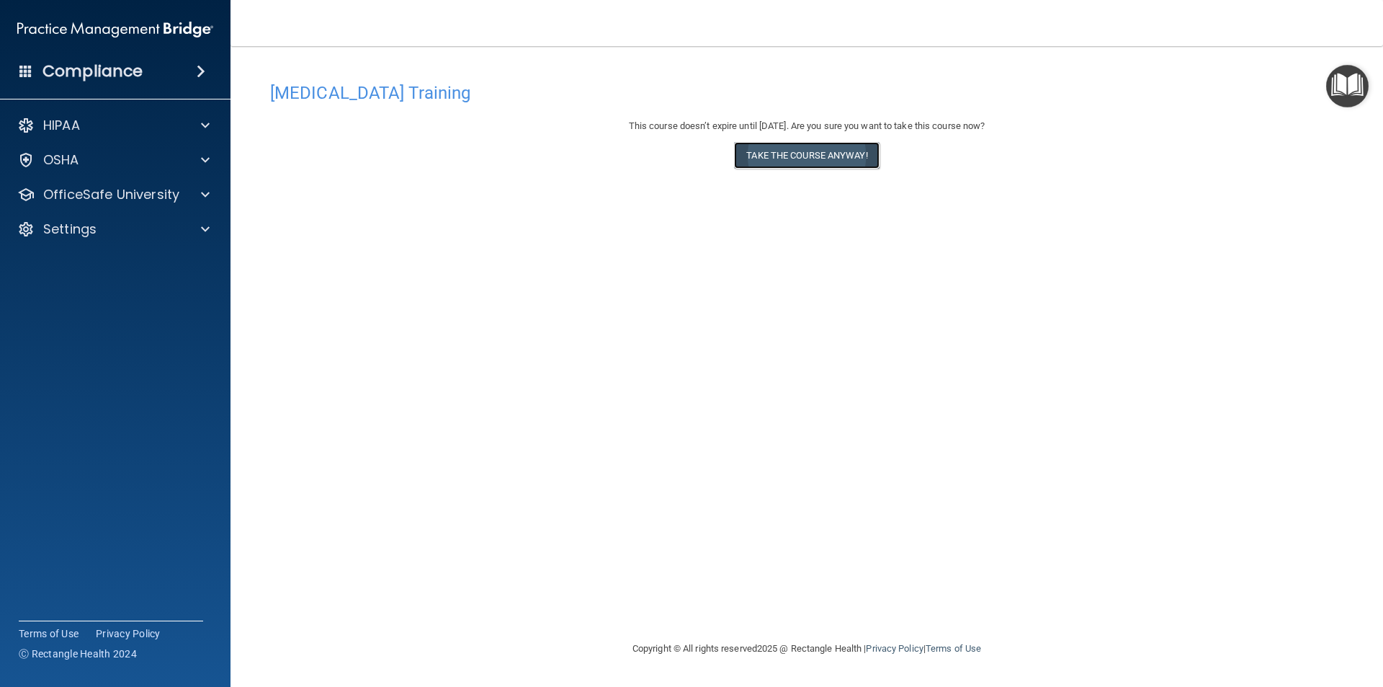
click at [795, 168] on button "Take the course anyway!" at bounding box center [806, 155] width 145 height 27
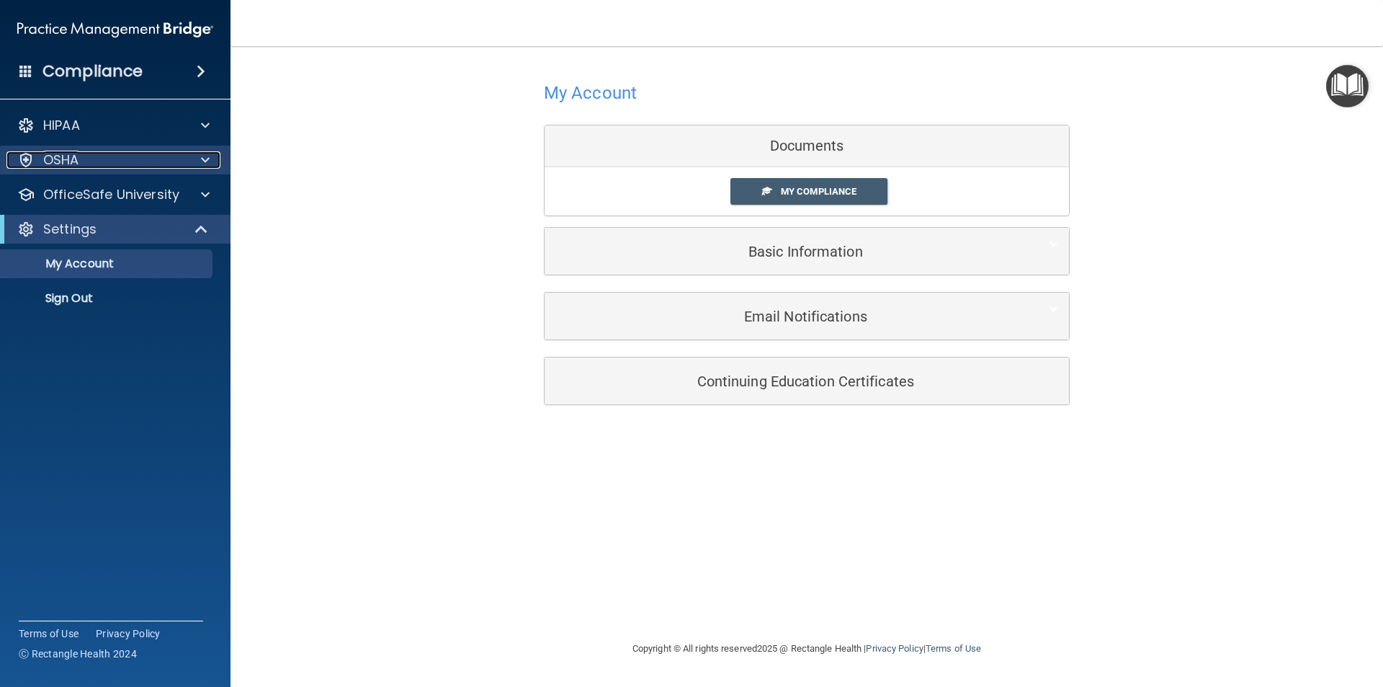
click at [73, 161] on p "OSHA" at bounding box center [61, 159] width 36 height 17
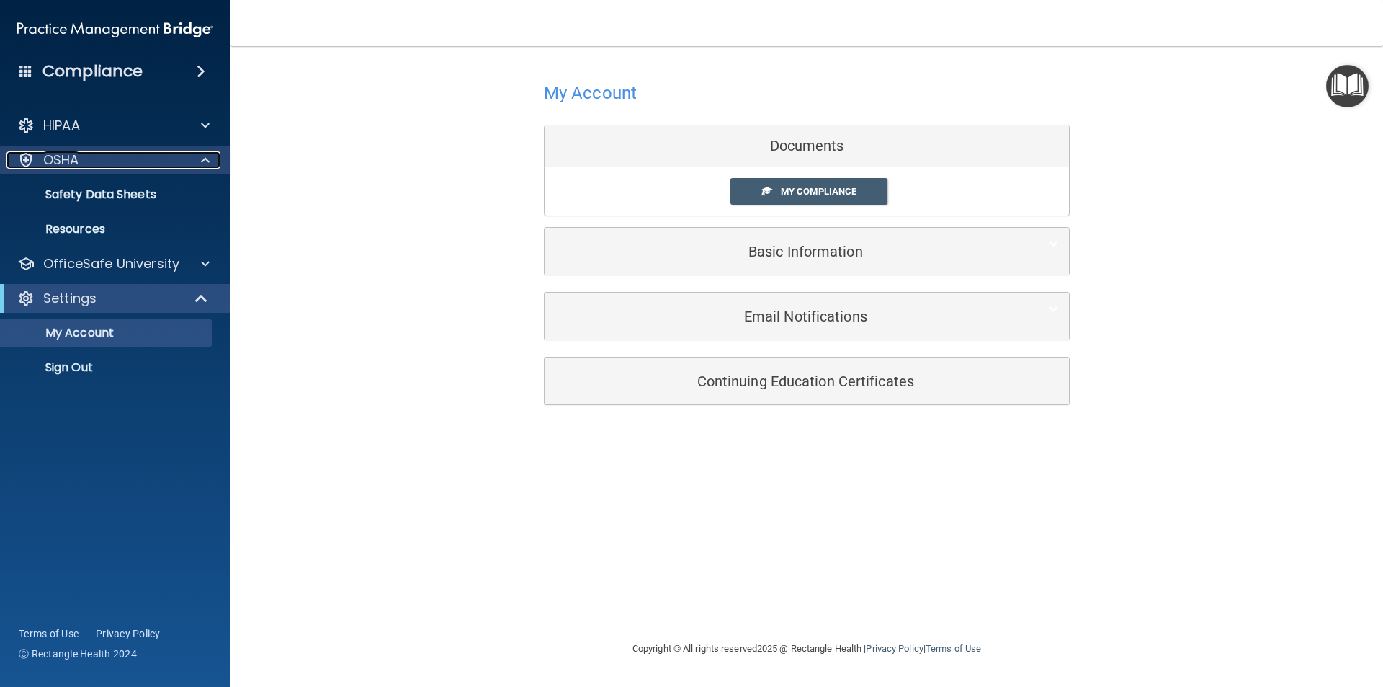
click at [73, 161] on p "OSHA" at bounding box center [61, 159] width 36 height 17
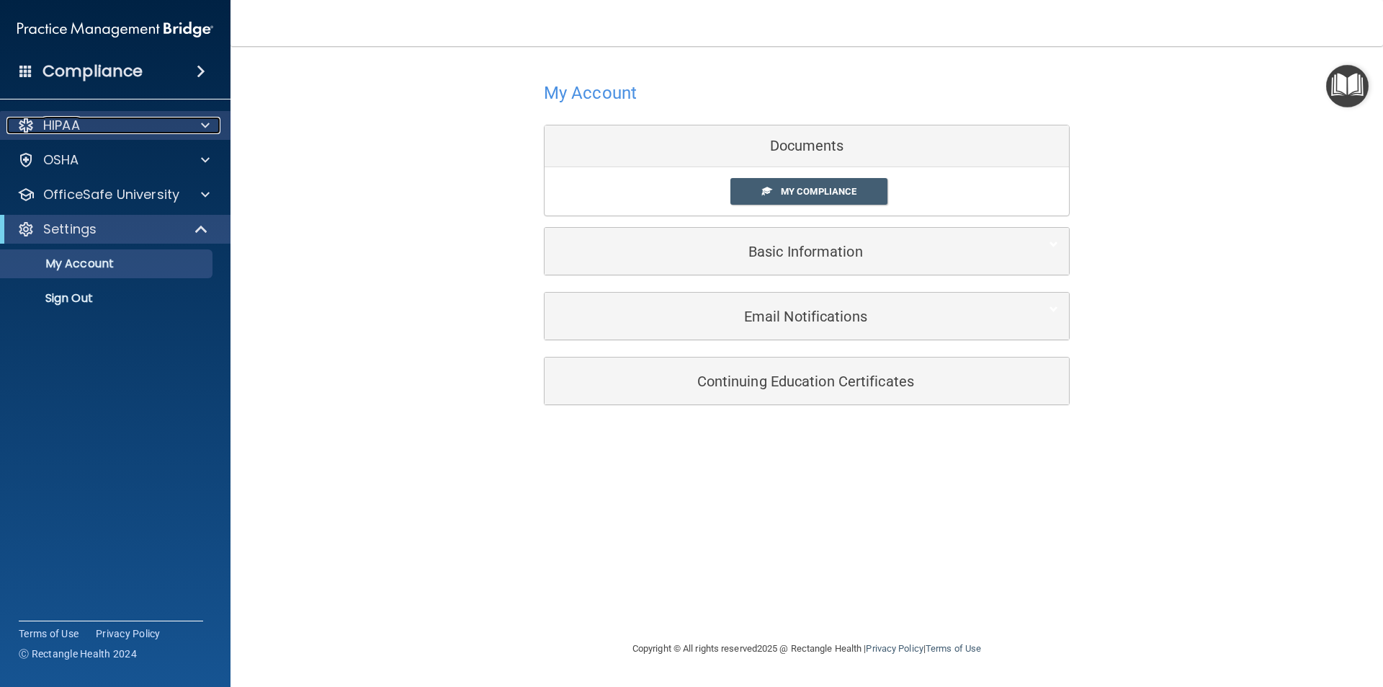
click at [132, 120] on div "HIPAA" at bounding box center [95, 125] width 179 height 17
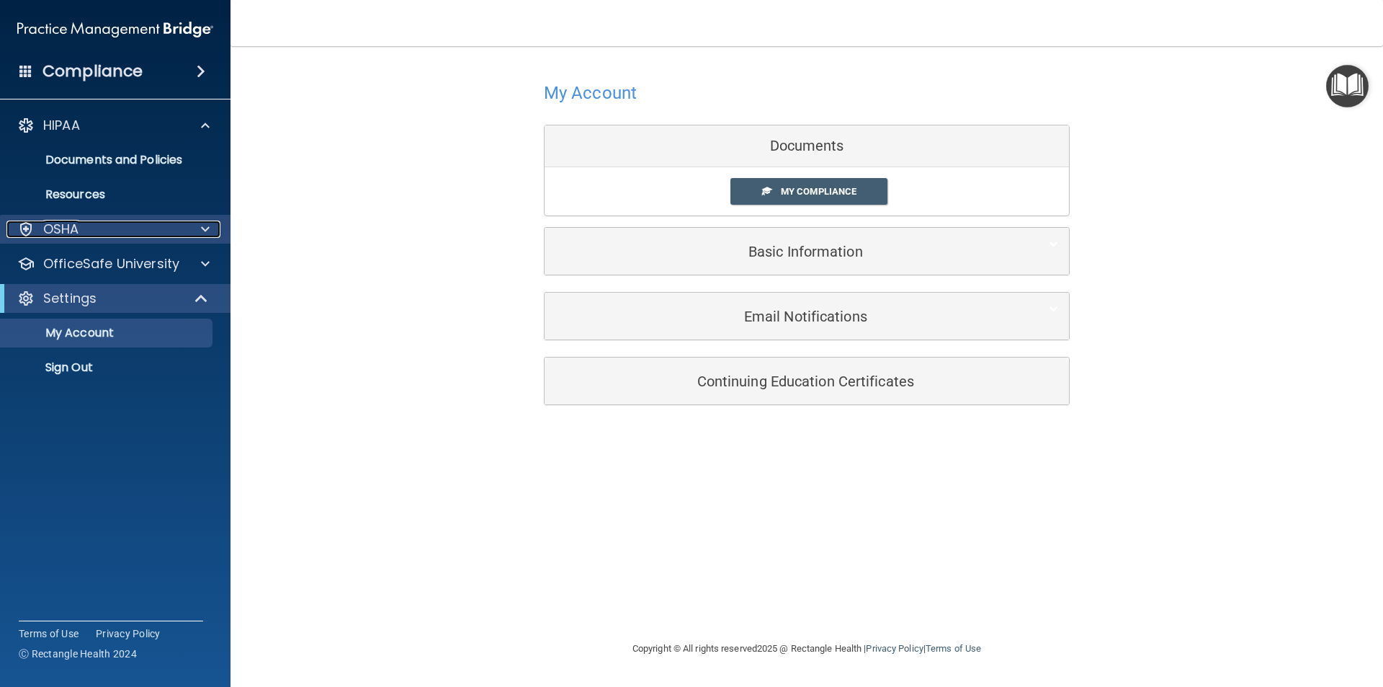
click at [89, 230] on div "OSHA" at bounding box center [95, 228] width 179 height 17
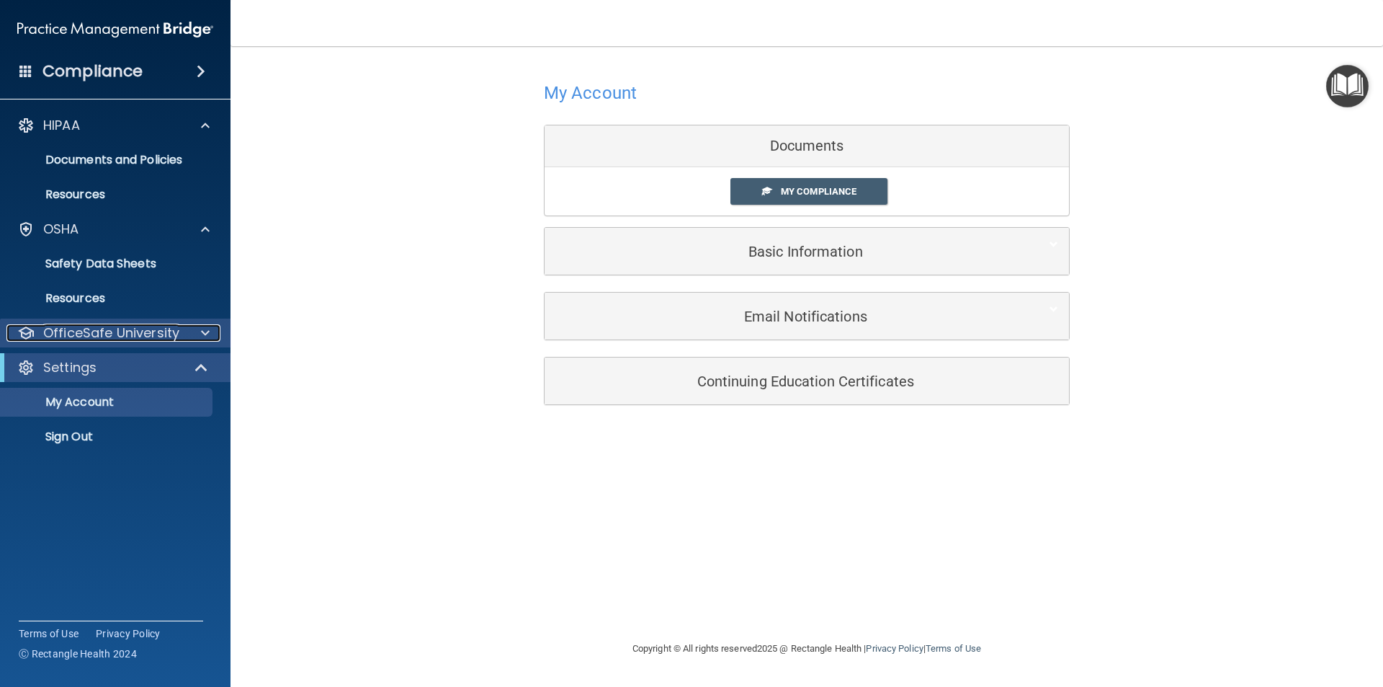
click at [88, 332] on p "OfficeSafe University" at bounding box center [111, 332] width 136 height 17
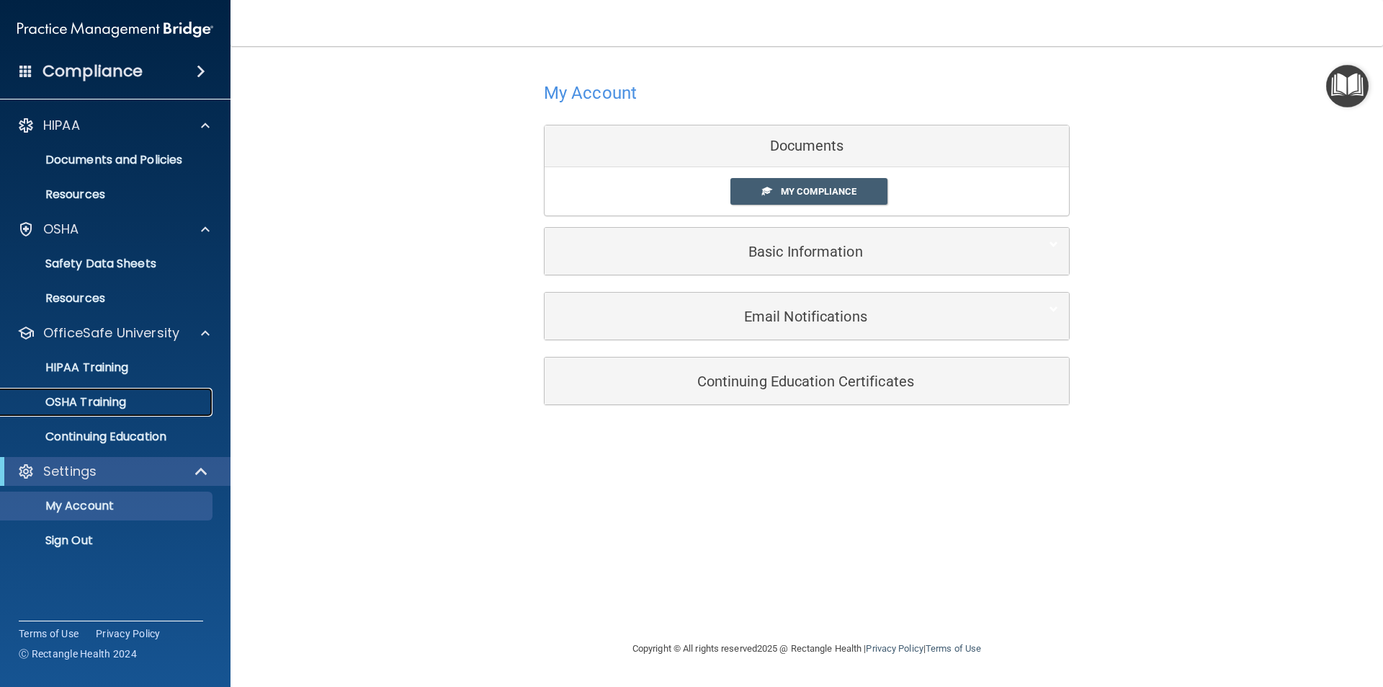
click at [71, 397] on p "OSHA Training" at bounding box center [67, 402] width 117 height 14
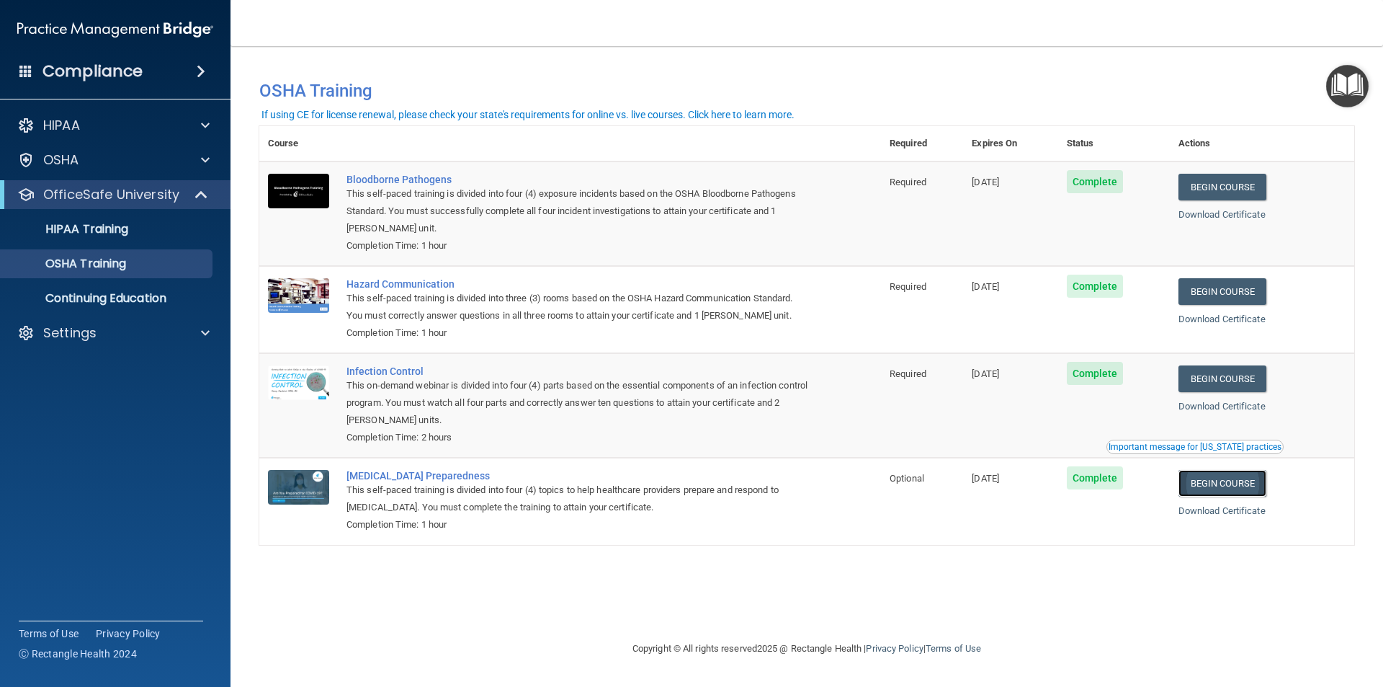
click at [1227, 486] on link "Begin Course" at bounding box center [1223, 483] width 88 height 27
click at [1189, 513] on link "Download Certificate" at bounding box center [1222, 510] width 87 height 11
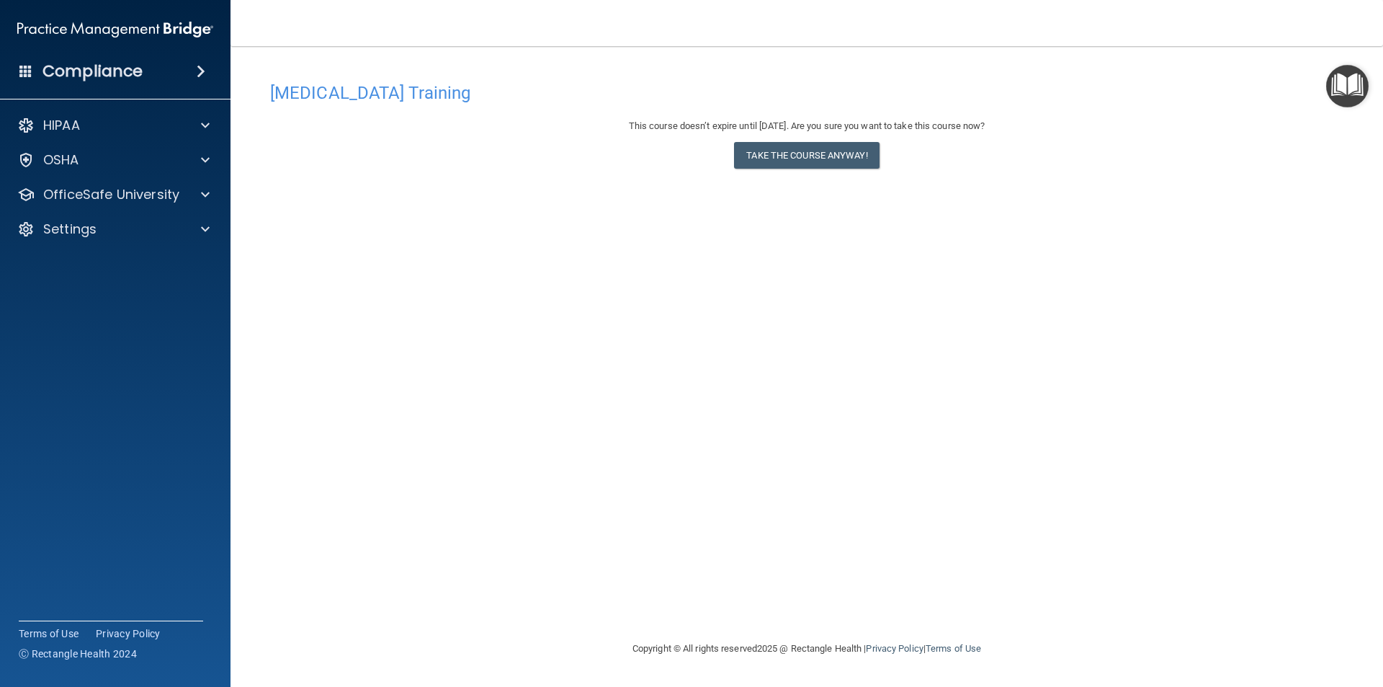
click at [475, 144] on div "This course doesn’t expire until [DATE]. Are you sure you want to take this cou…" at bounding box center [806, 146] width 1073 height 58
